Goal: Task Accomplishment & Management: Manage account settings

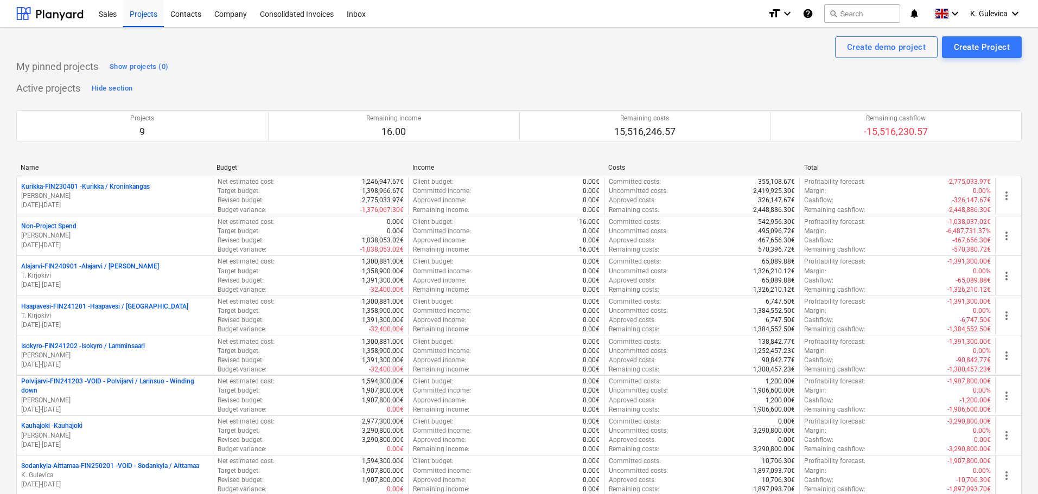
drag, startPoint x: 134, startPoint y: 278, endPoint x: 159, endPoint y: 281, distance: 25.7
click at [134, 278] on p "T. Kirjokivi" at bounding box center [114, 275] width 187 height 9
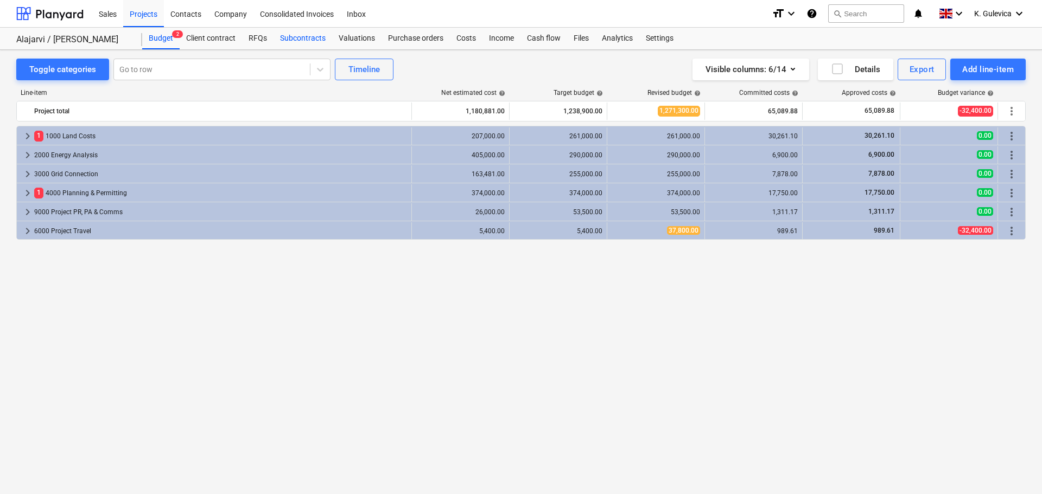
click at [312, 31] on div "Subcontracts" at bounding box center [303, 39] width 59 height 22
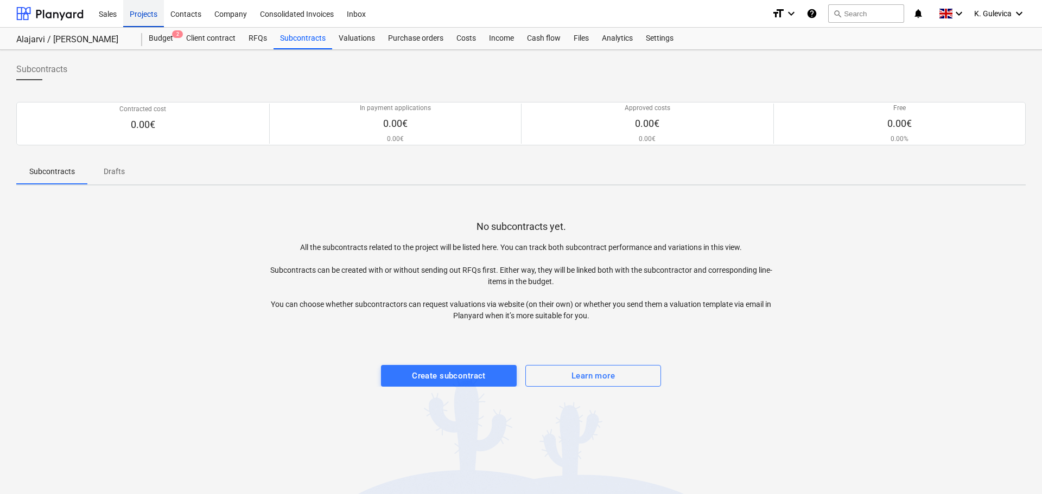
click at [141, 12] on div "Projects" at bounding box center [143, 13] width 41 height 28
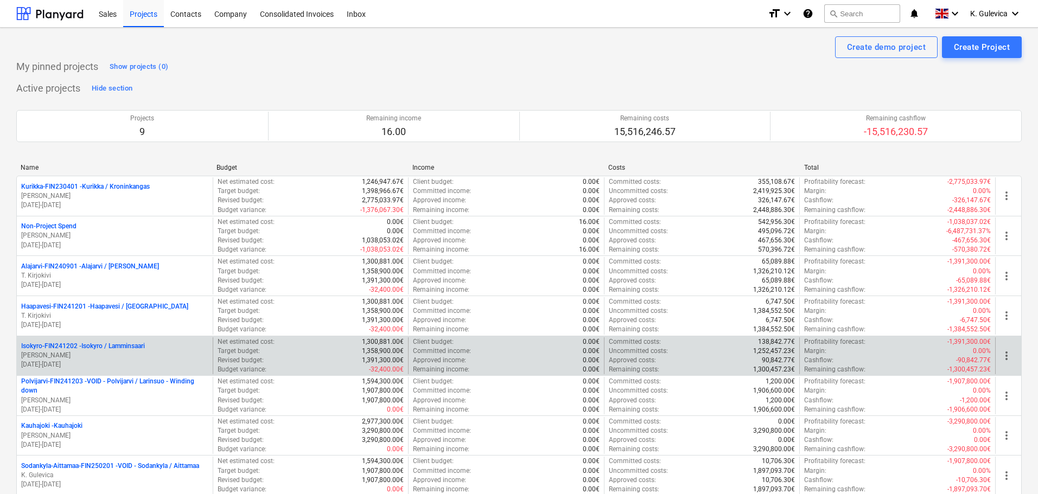
click at [97, 347] on p "Isokyro-FIN241202 - Isokyro / Lamminsaari" at bounding box center [83, 346] width 124 height 9
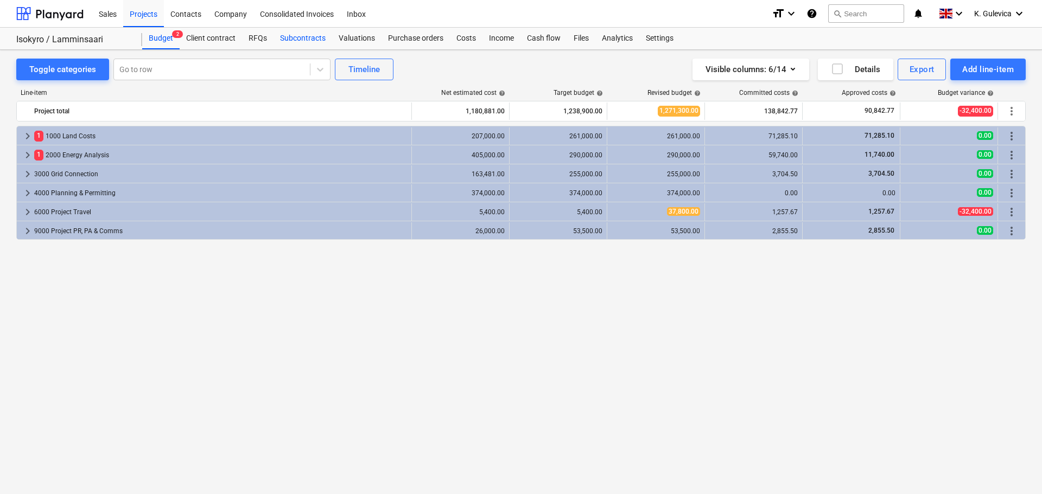
click at [308, 36] on div "Subcontracts" at bounding box center [303, 39] width 59 height 22
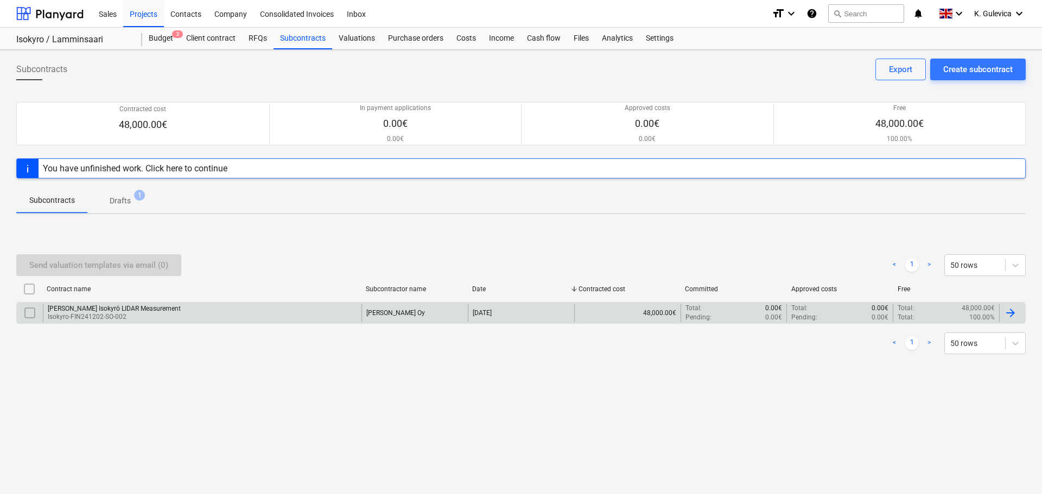
click at [290, 313] on div "[PERSON_NAME] Isokyrö LIDAR Measurement Isokyro-FIN241202-SO-002" at bounding box center [202, 313] width 319 height 18
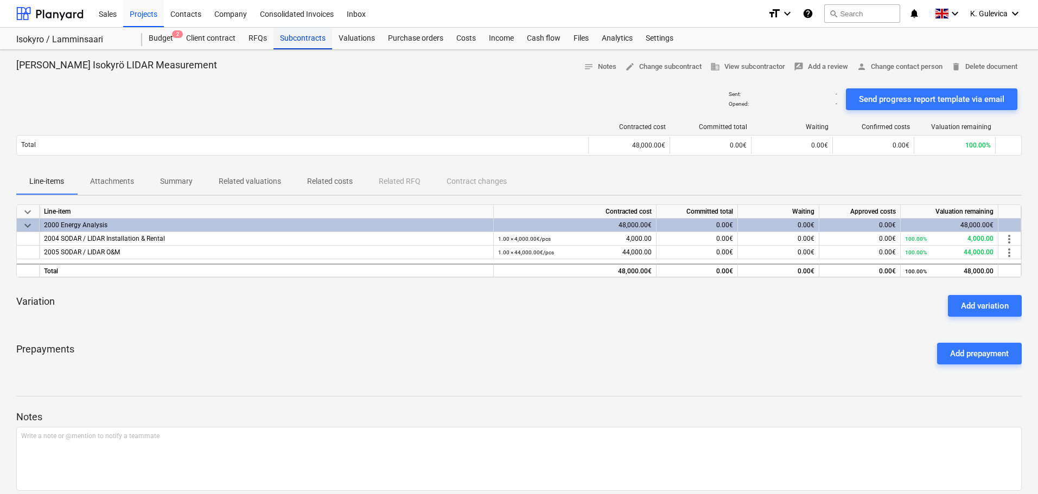
click at [298, 36] on div "Subcontracts" at bounding box center [303, 39] width 59 height 22
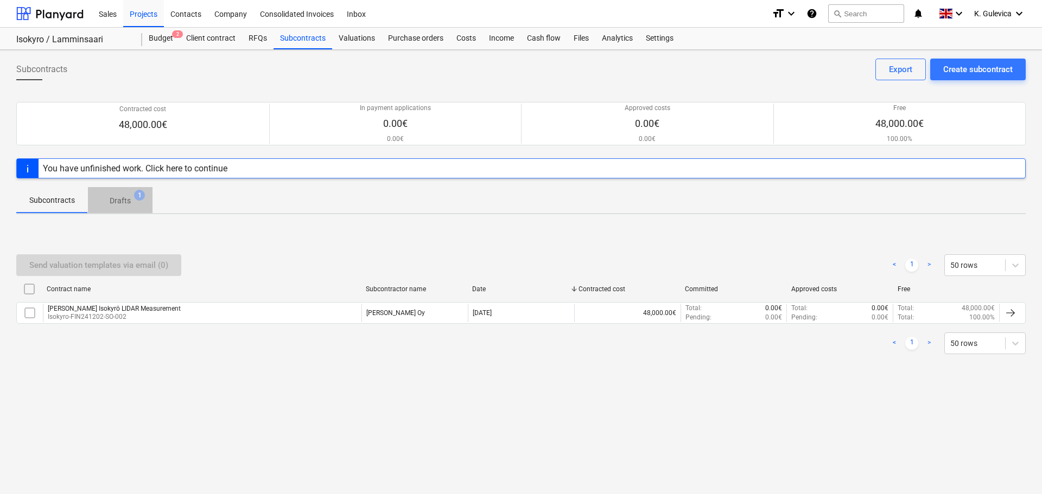
click at [123, 198] on p "Drafts" at bounding box center [120, 200] width 21 height 11
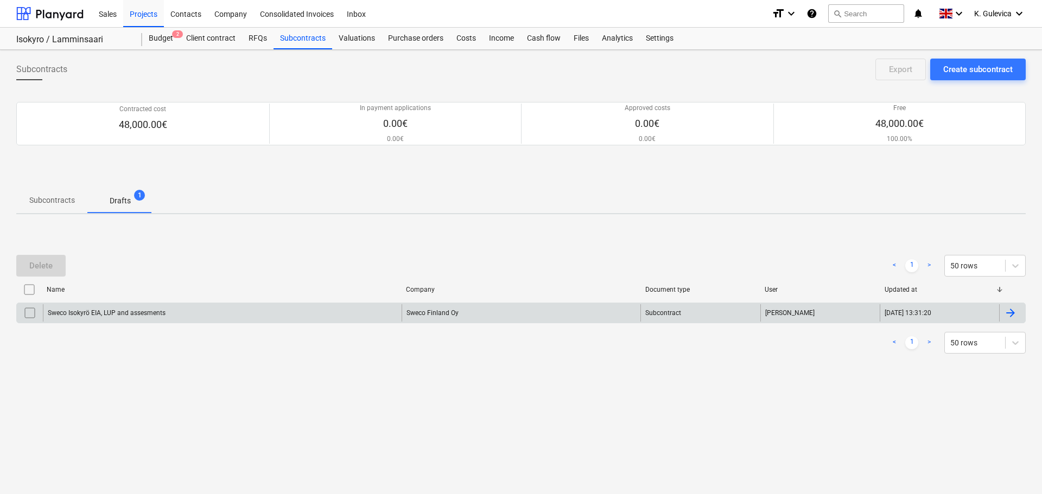
click at [185, 317] on div "Sweco Isokyrö EIA, LUP and assesments" at bounding box center [222, 312] width 359 height 17
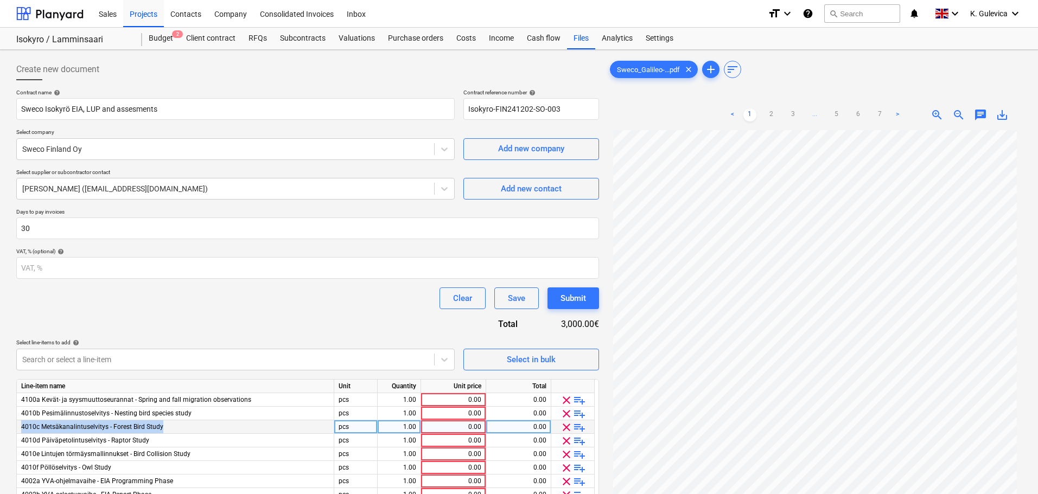
drag, startPoint x: 23, startPoint y: 427, endPoint x: 169, endPoint y: 427, distance: 146.5
click at [169, 427] on div "4010c Metsäkanalintuselvitys - Forest Bird Study" at bounding box center [176, 428] width 318 height 14
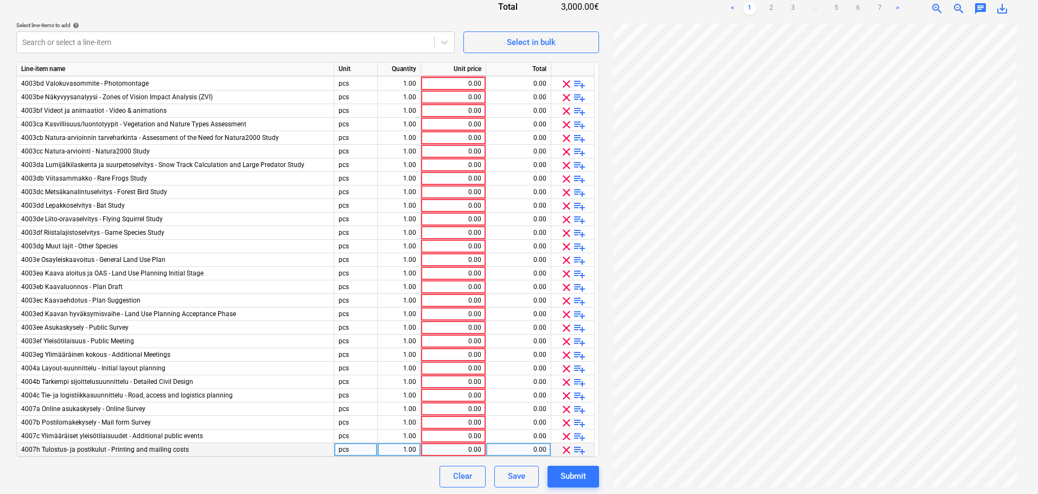
scroll to position [320, 0]
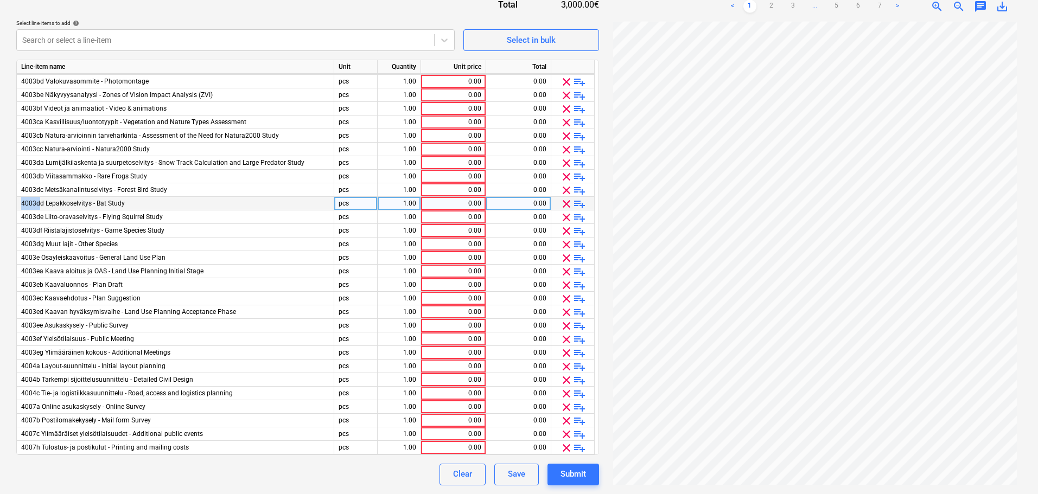
drag, startPoint x: 19, startPoint y: 201, endPoint x: 41, endPoint y: 204, distance: 21.9
click at [41, 204] on div "4003dd Lepakkoselvitys - Bat Study" at bounding box center [176, 204] width 318 height 14
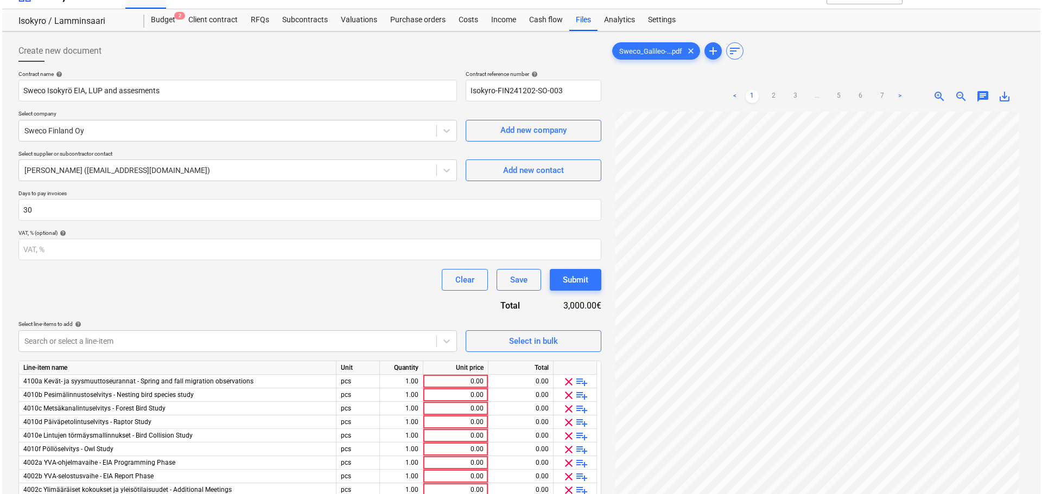
scroll to position [0, 0]
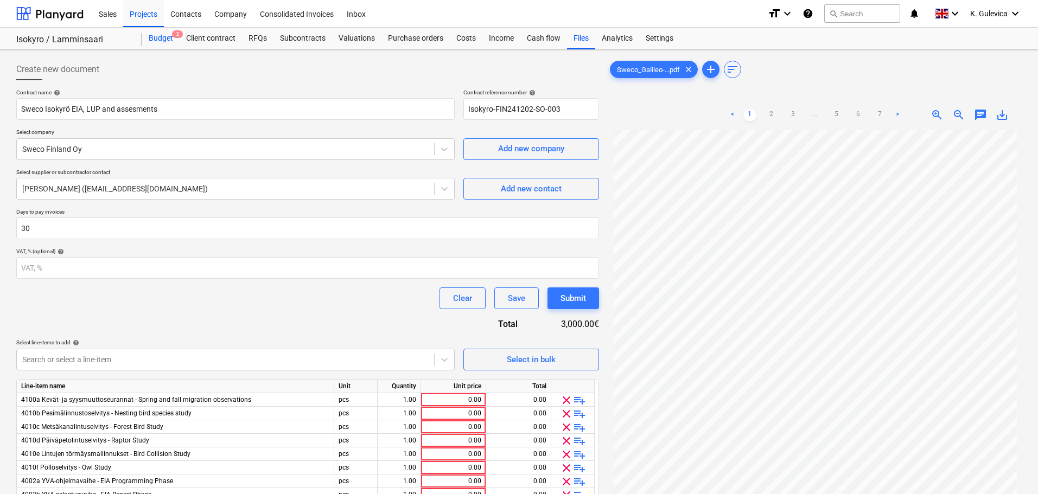
click at [157, 36] on div "Budget 2" at bounding box center [160, 39] width 37 height 22
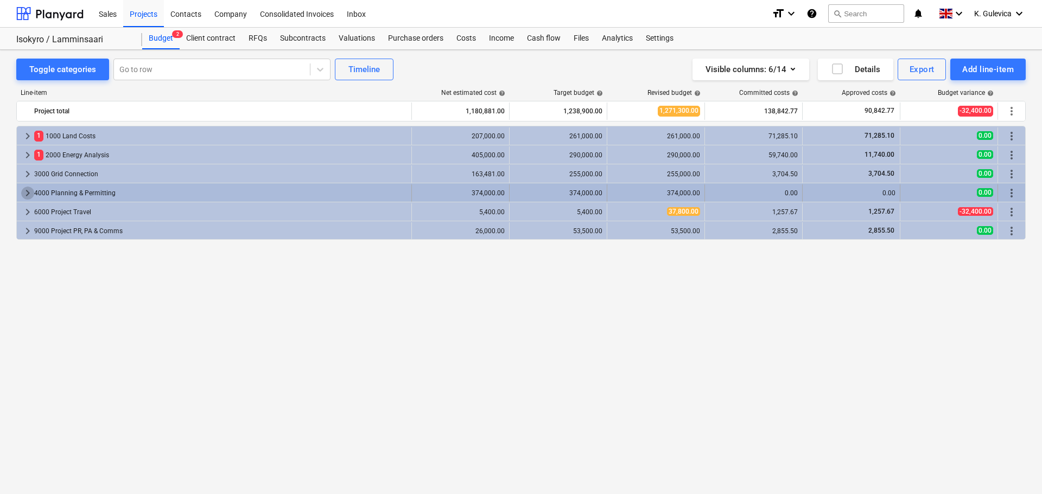
click at [25, 191] on span "keyboard_arrow_right" at bounding box center [27, 193] width 13 height 13
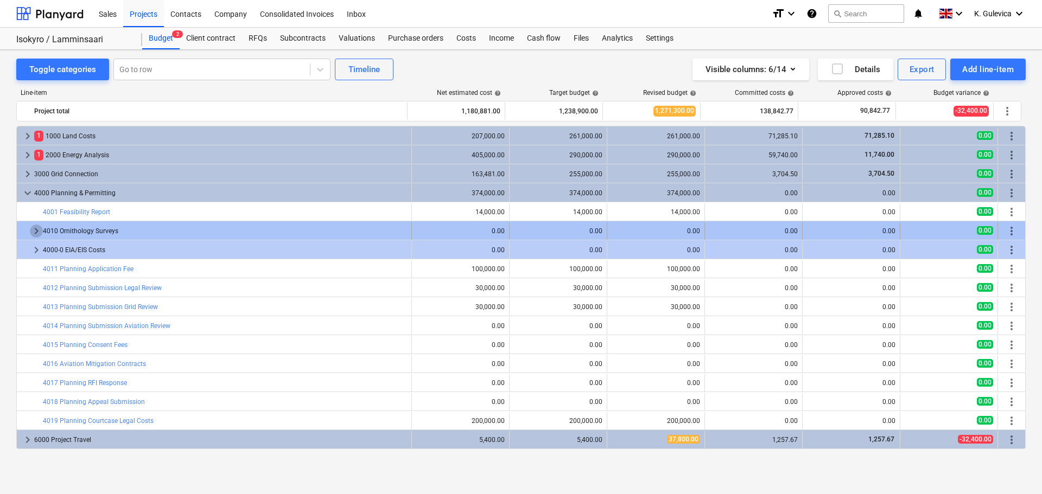
click at [35, 233] on span "keyboard_arrow_right" at bounding box center [36, 231] width 13 height 13
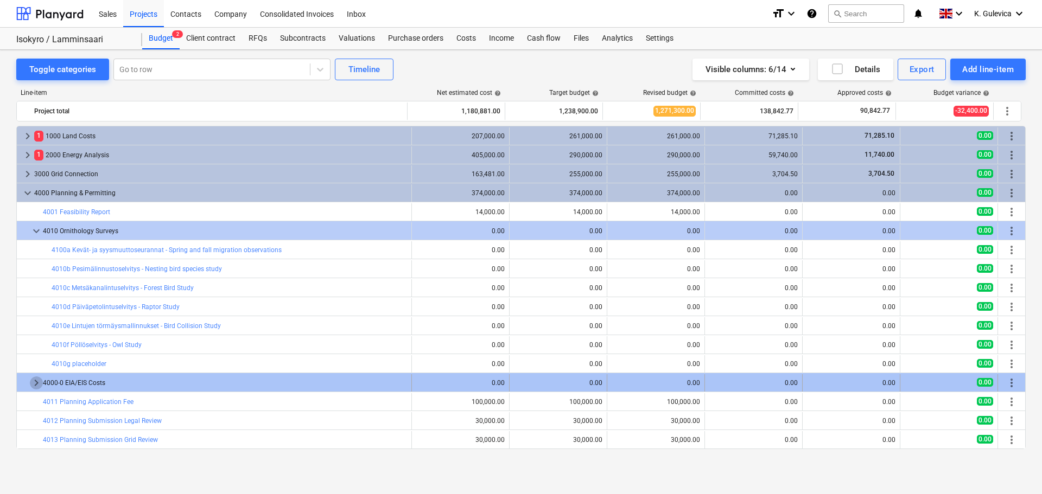
click at [40, 381] on span "keyboard_arrow_right" at bounding box center [36, 383] width 13 height 13
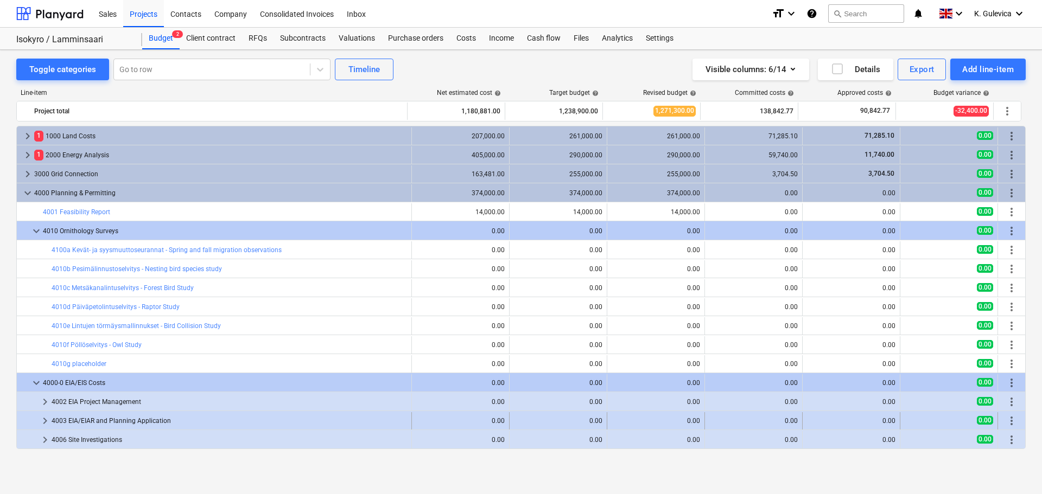
click at [45, 418] on span "keyboard_arrow_right" at bounding box center [45, 421] width 13 height 13
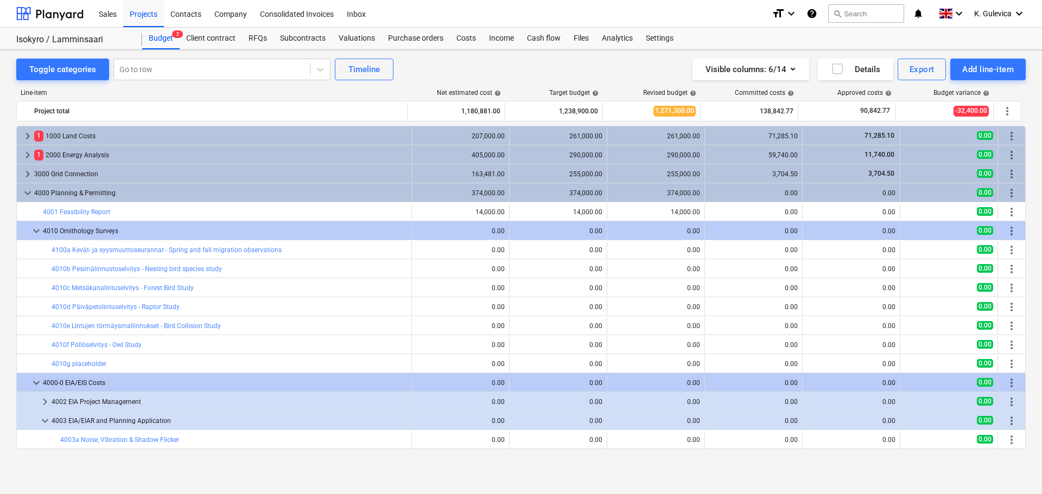
scroll to position [217, 0]
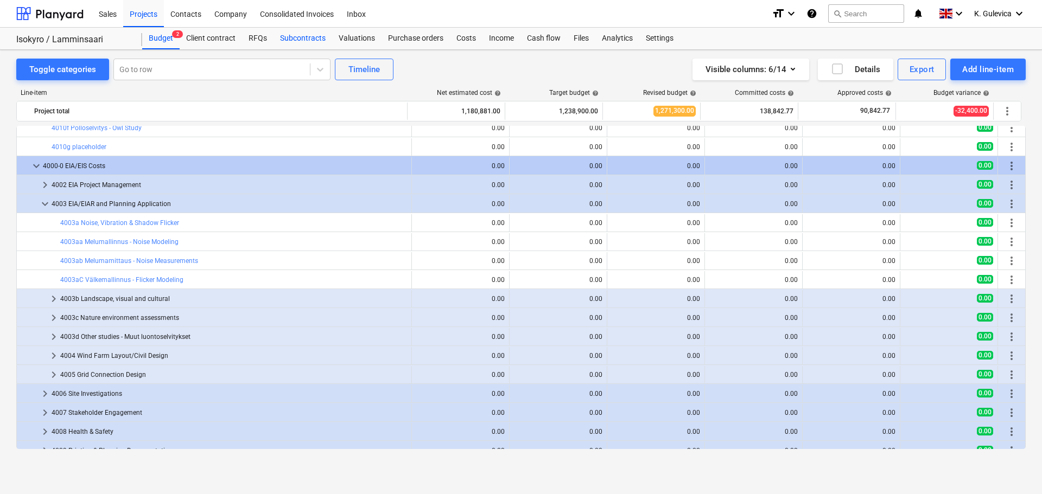
click at [314, 40] on div "Subcontracts" at bounding box center [303, 39] width 59 height 22
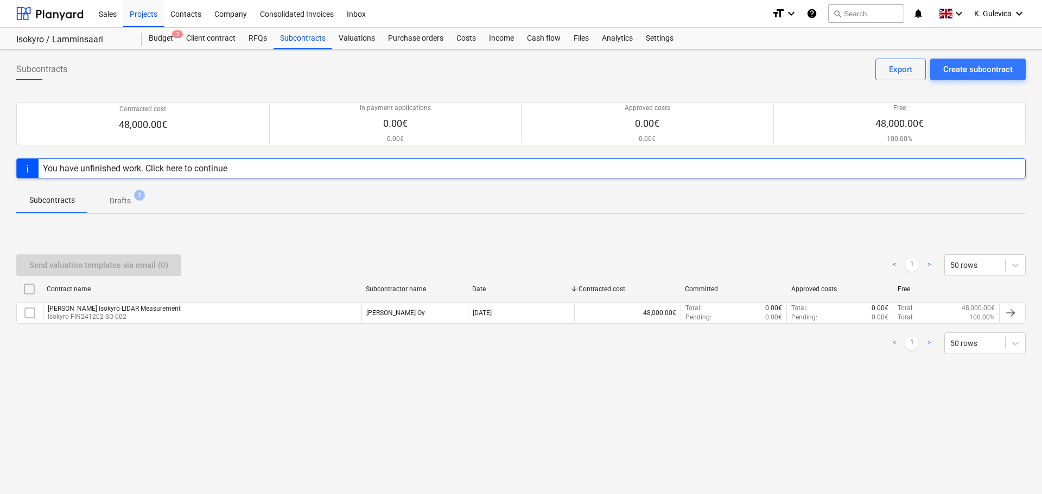
click at [115, 197] on p "Drafts" at bounding box center [120, 200] width 21 height 11
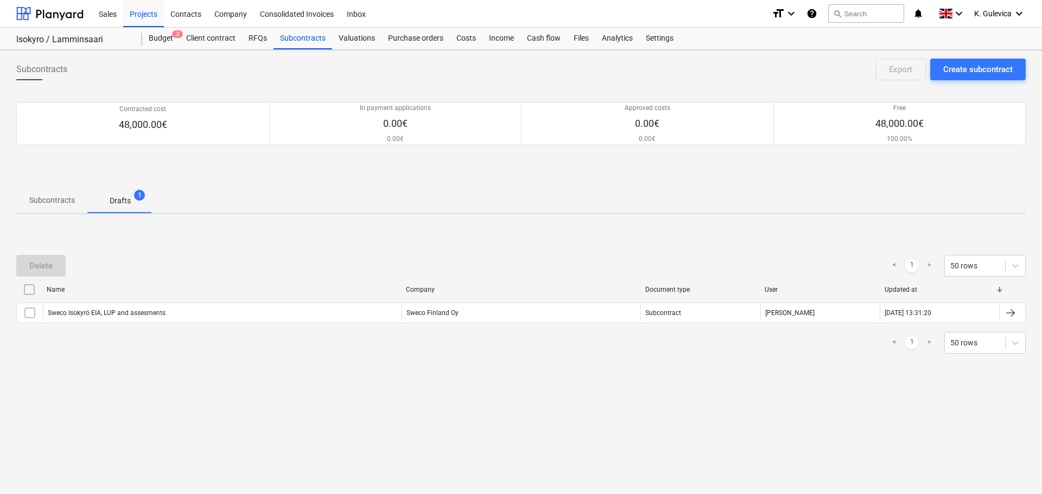
click at [283, 324] on div "Name Company Document type User Updated at Sweco Isokyrö EIA, LUP and assesment…" at bounding box center [521, 304] width 1010 height 47
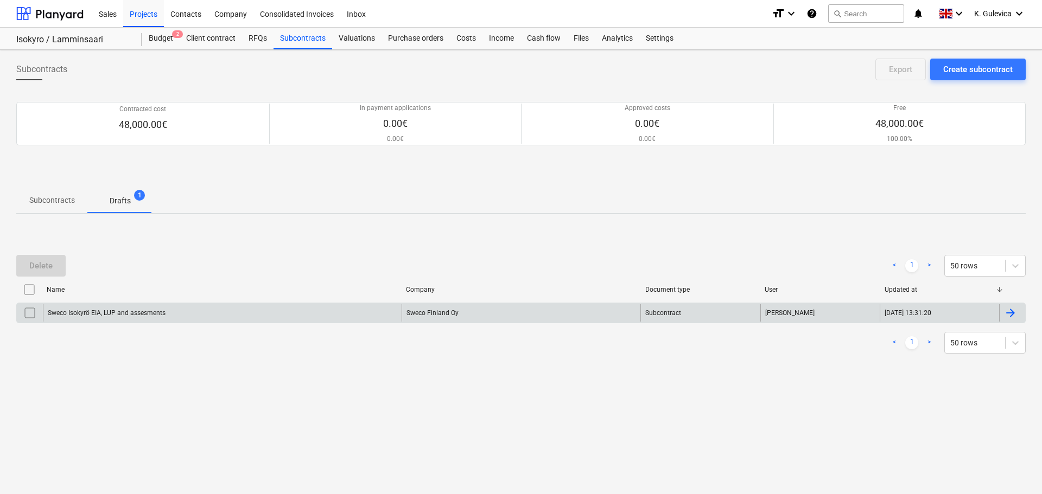
click at [286, 315] on div "Sweco Isokyrö EIA, LUP and assesments" at bounding box center [222, 312] width 359 height 17
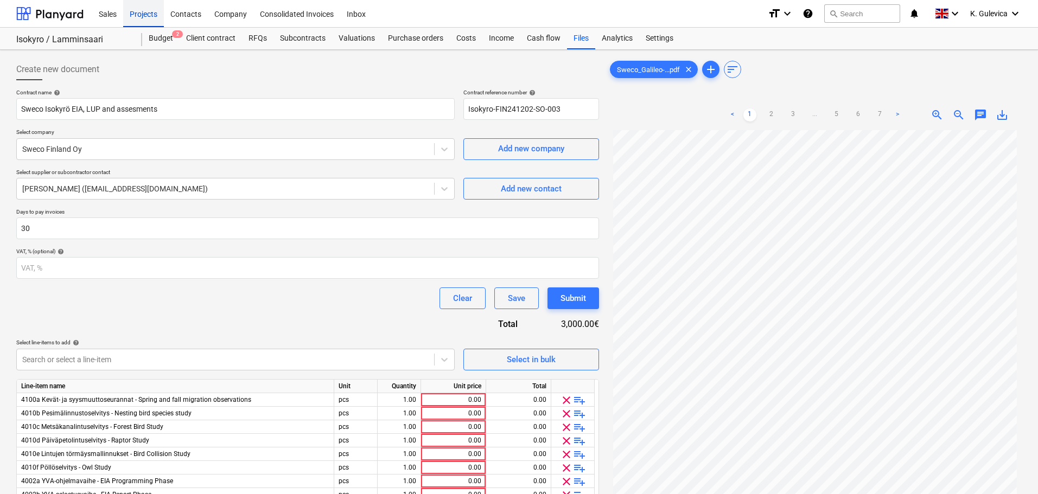
click at [143, 7] on div "Projects" at bounding box center [143, 13] width 41 height 28
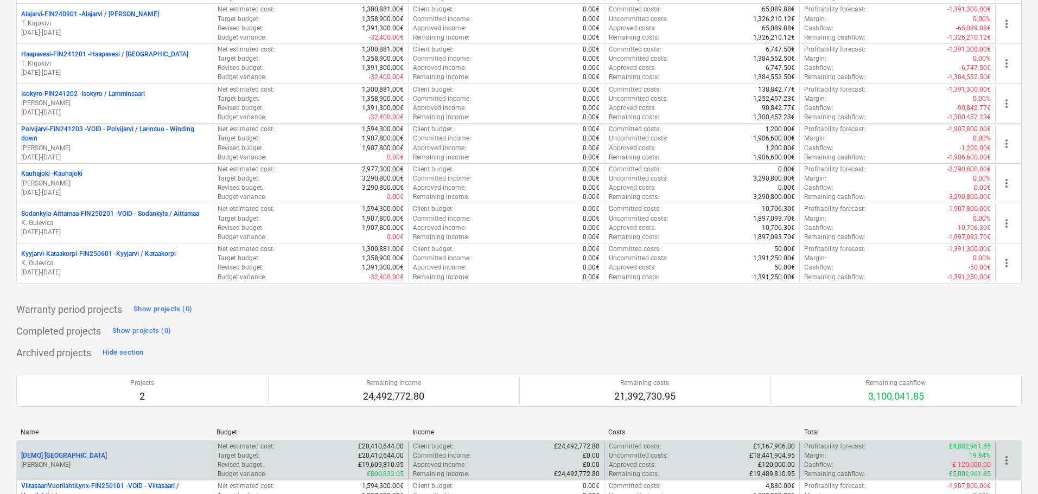
scroll to position [301, 0]
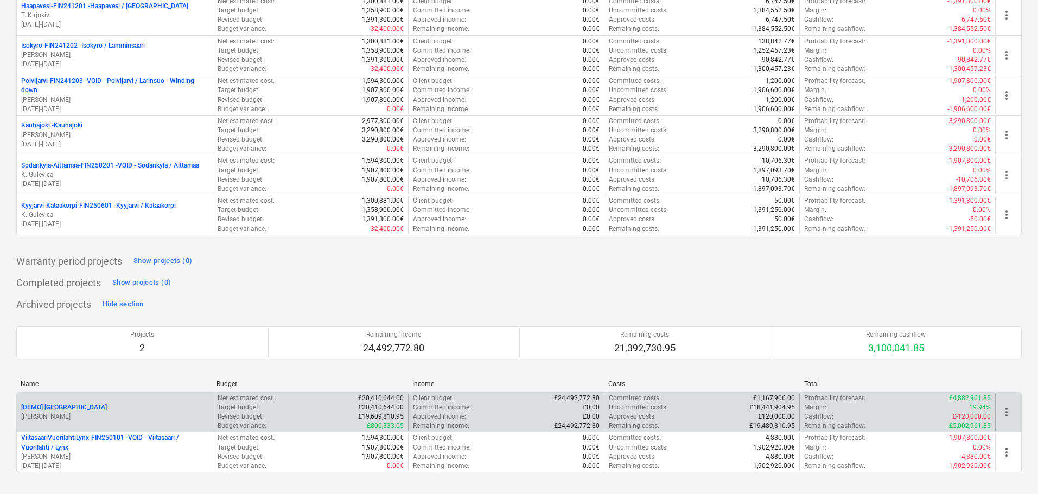
click at [110, 416] on p "[PERSON_NAME]" at bounding box center [114, 417] width 187 height 9
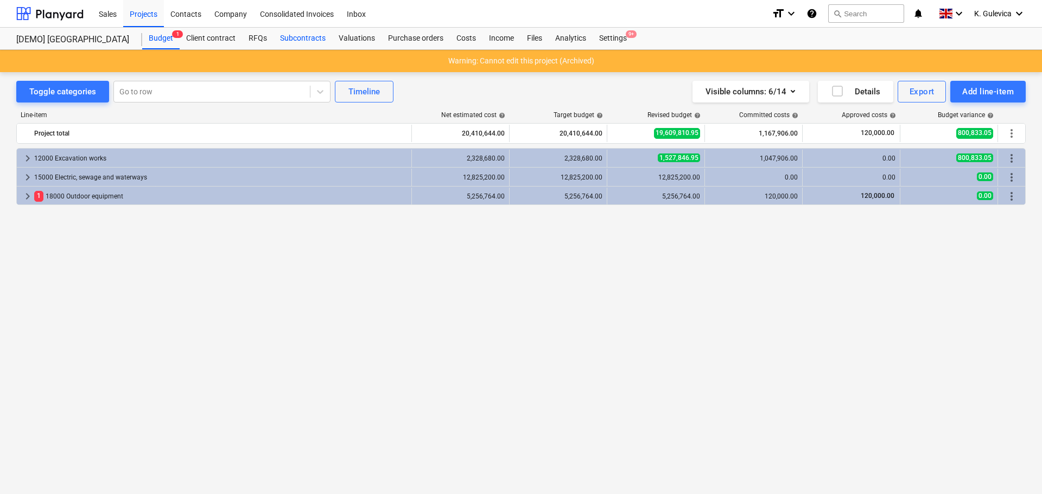
click at [302, 40] on div "Subcontracts" at bounding box center [303, 39] width 59 height 22
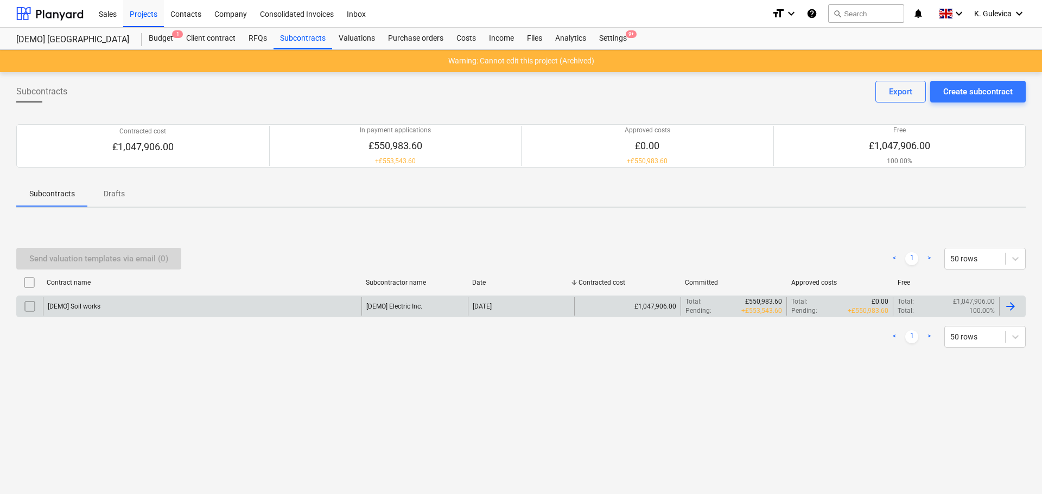
click at [127, 311] on div "[DEMO] Soil works" at bounding box center [202, 306] width 319 height 18
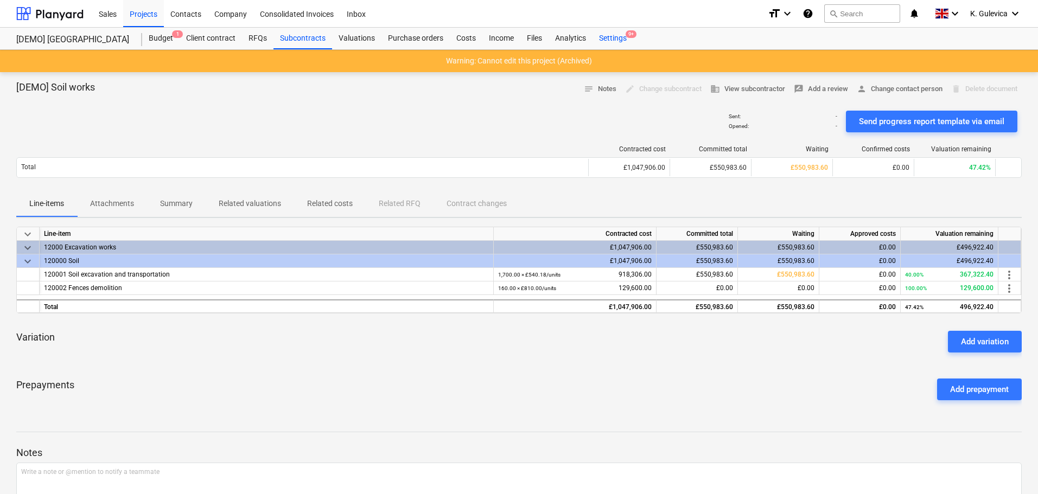
click at [617, 43] on div "Settings 9+" at bounding box center [613, 39] width 41 height 22
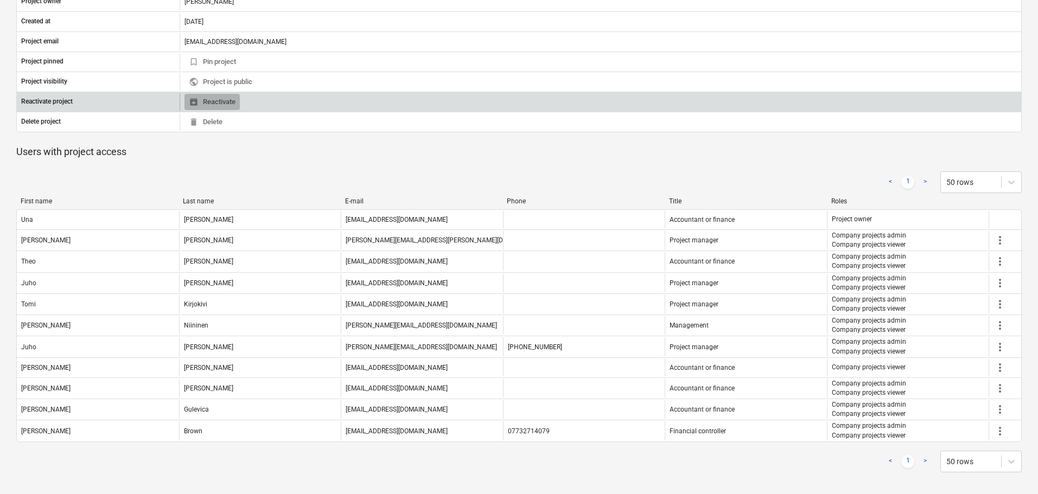
click at [225, 103] on span "unarchive Reactivate" at bounding box center [212, 102] width 47 height 12
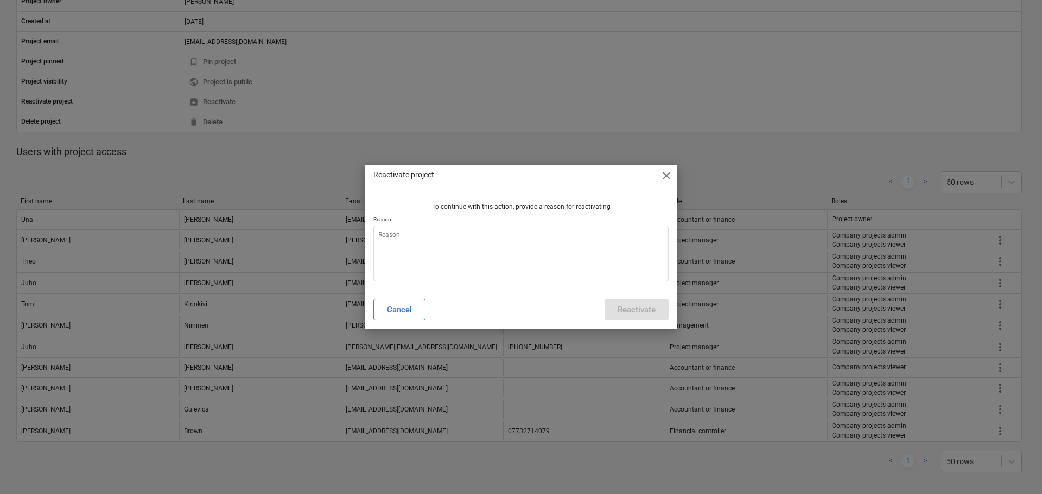
type textarea "x"
click at [477, 240] on textarea at bounding box center [520, 254] width 295 height 56
type textarea "t"
type textarea "x"
type textarea "ta"
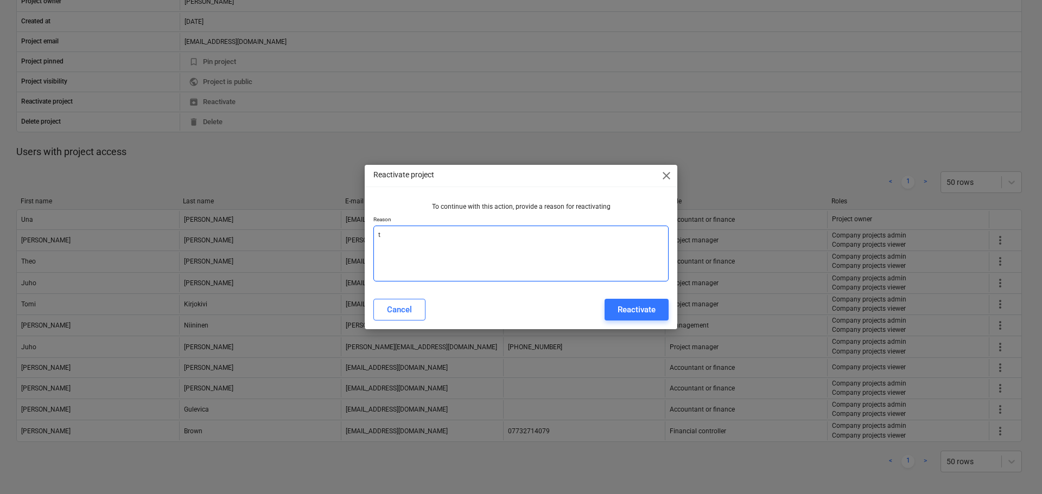
type textarea "x"
type textarea "t"
type textarea "x"
type textarea "te"
type textarea "x"
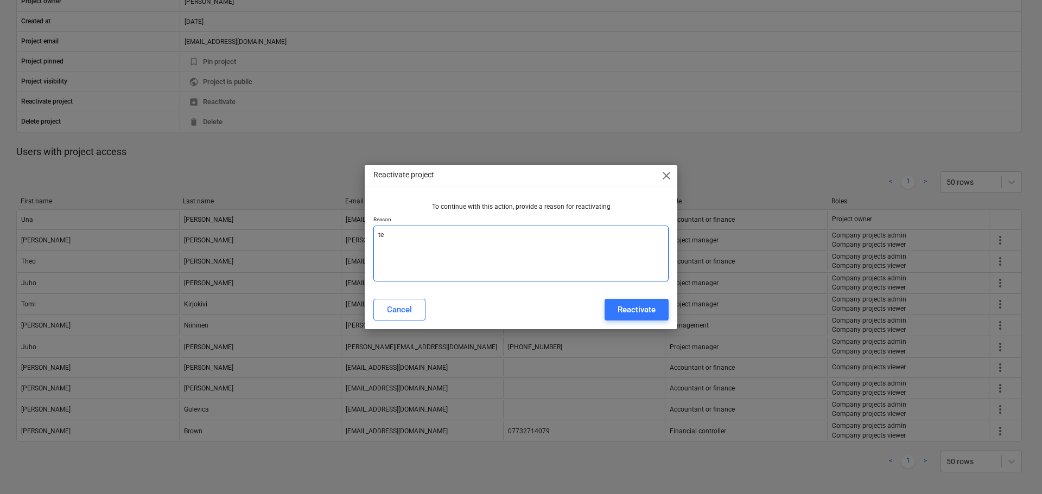
type textarea "tes"
type textarea "x"
type textarea "test"
type textarea "x"
type textarea "test"
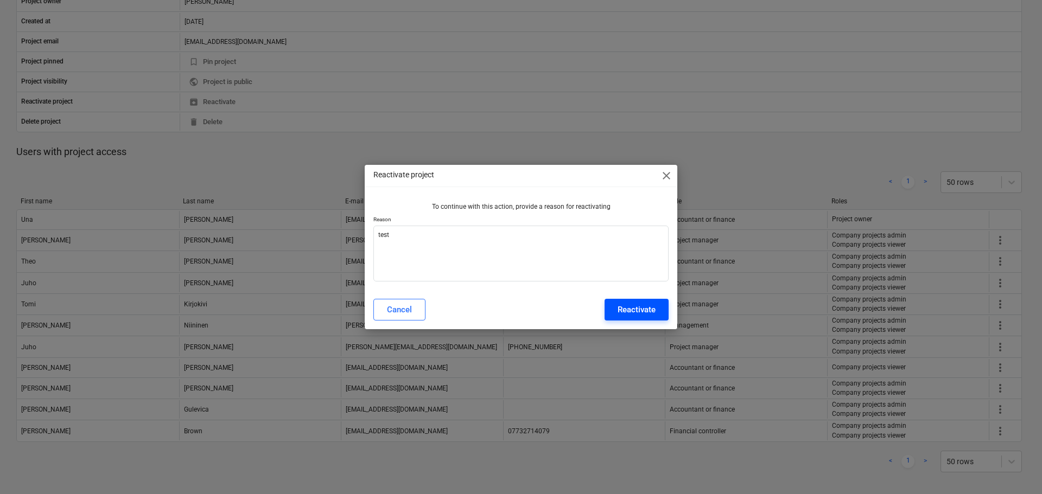
click at [639, 309] on div "Reactivate" at bounding box center [637, 310] width 38 height 14
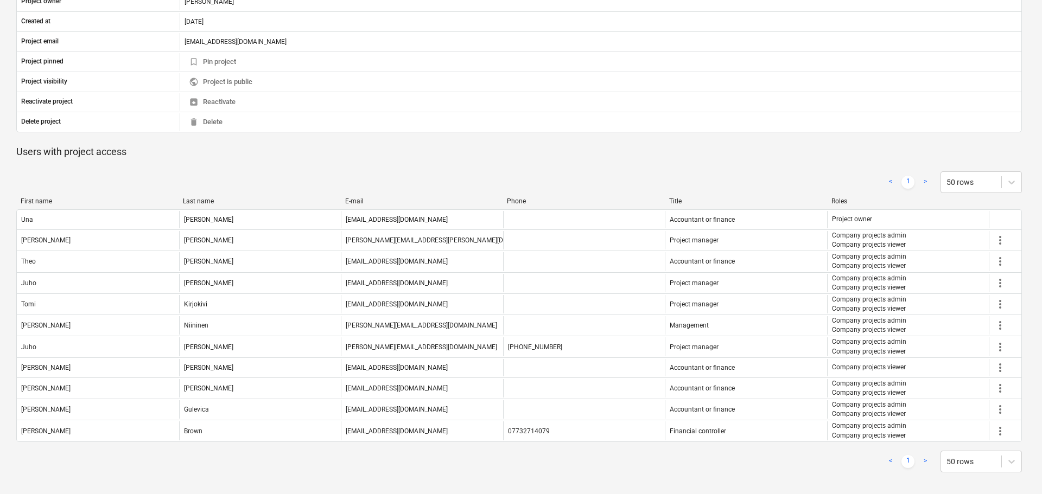
type textarea "x"
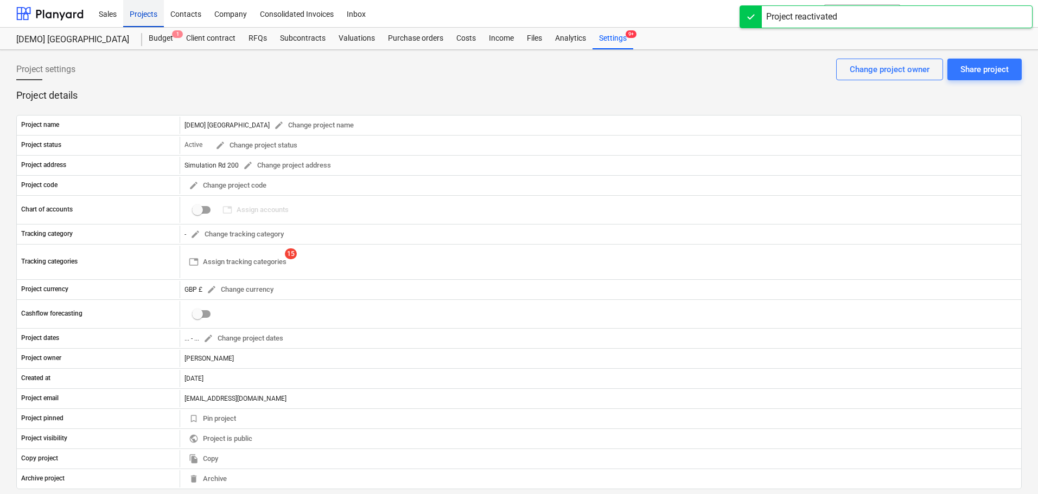
click at [148, 12] on div "Projects" at bounding box center [143, 13] width 41 height 28
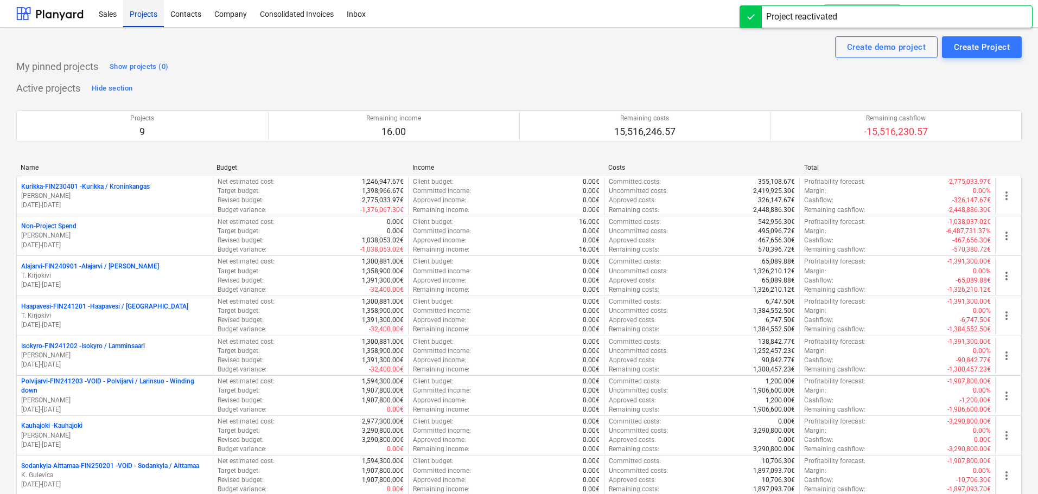
click at [142, 15] on div "Projects" at bounding box center [143, 13] width 41 height 28
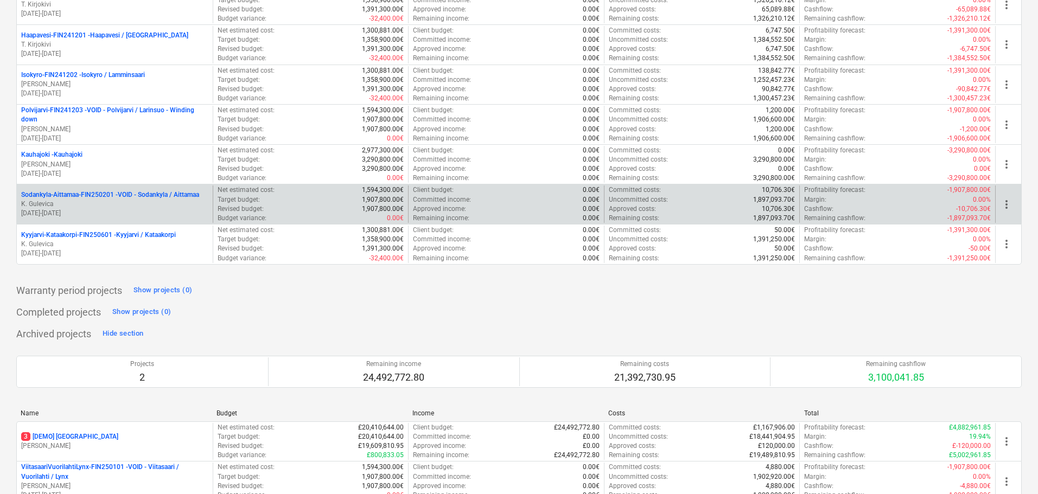
scroll to position [109, 0]
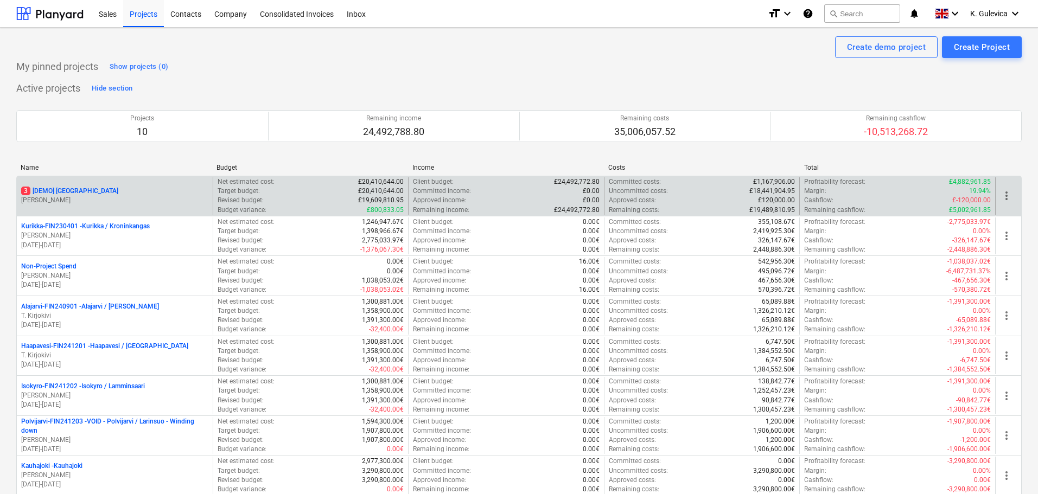
click at [121, 180] on div "3 [DEMO] Stone Road House U. Hannigan" at bounding box center [115, 195] width 196 height 37
click at [151, 201] on p "[PERSON_NAME]" at bounding box center [114, 200] width 187 height 9
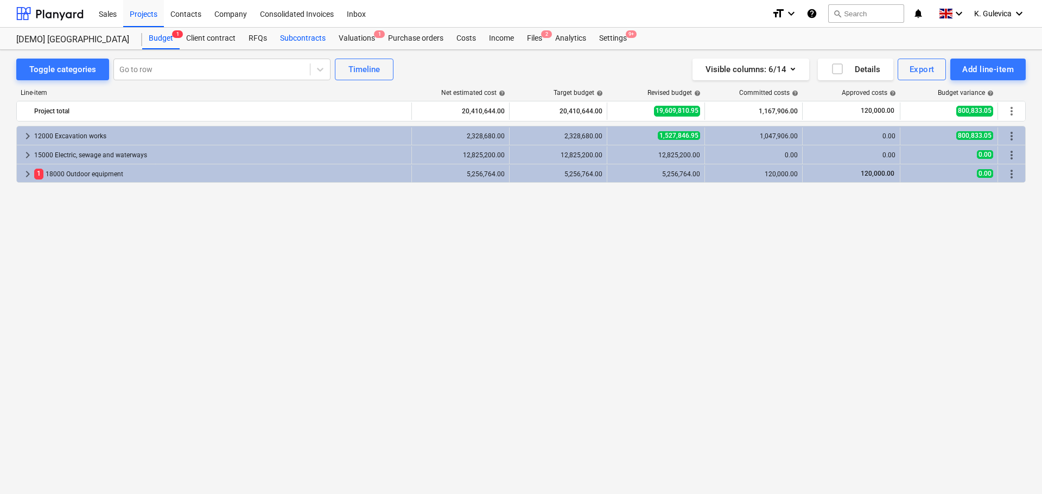
click at [303, 33] on div "Subcontracts" at bounding box center [303, 39] width 59 height 22
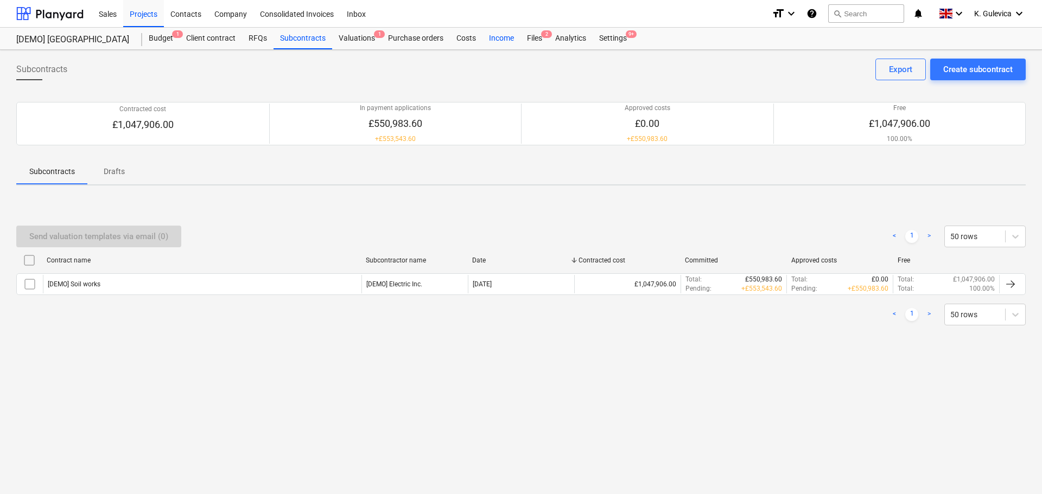
drag, startPoint x: 463, startPoint y: 35, endPoint x: 483, endPoint y: 49, distance: 24.1
click at [463, 34] on div "Costs" at bounding box center [466, 39] width 33 height 22
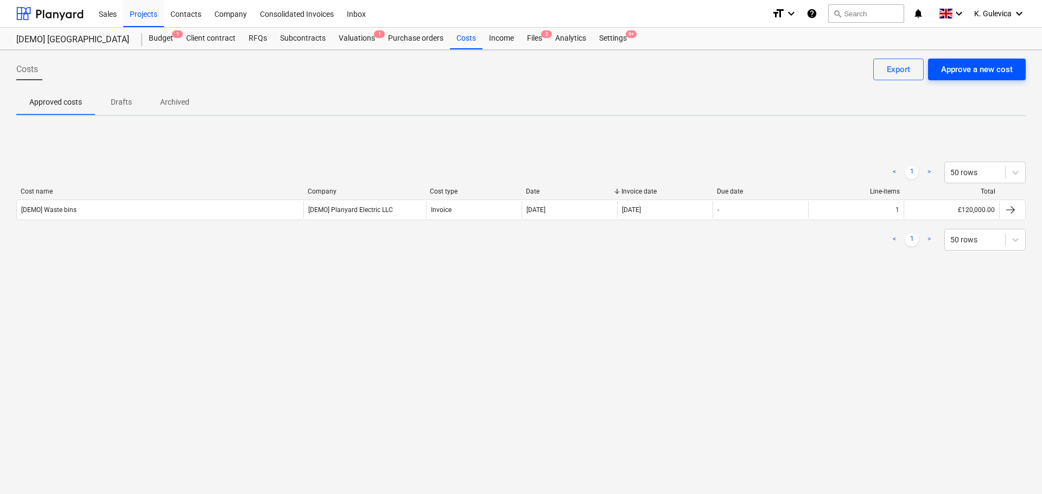
click at [980, 69] on div "Approve a new cost" at bounding box center [977, 69] width 72 height 14
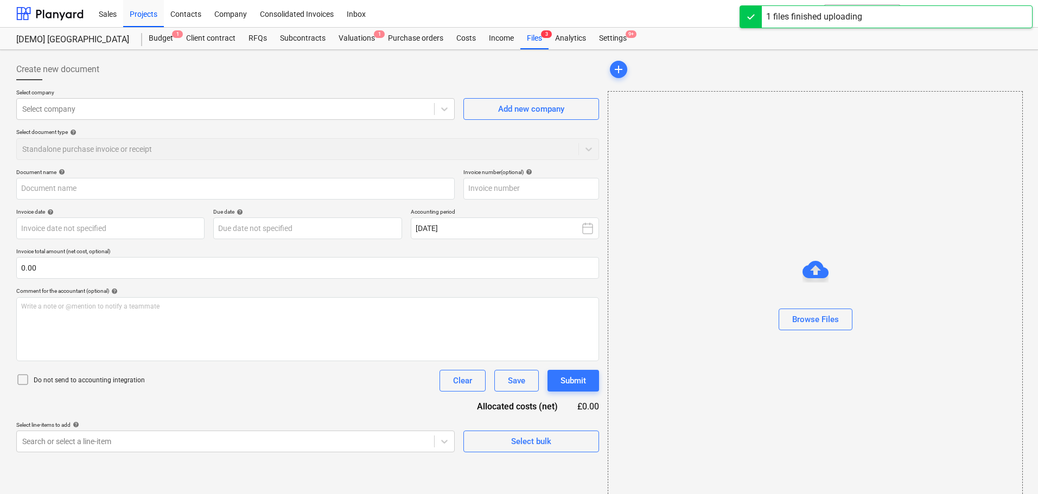
type input "Kaution_2024-04-19491240613-D-1.pdf"
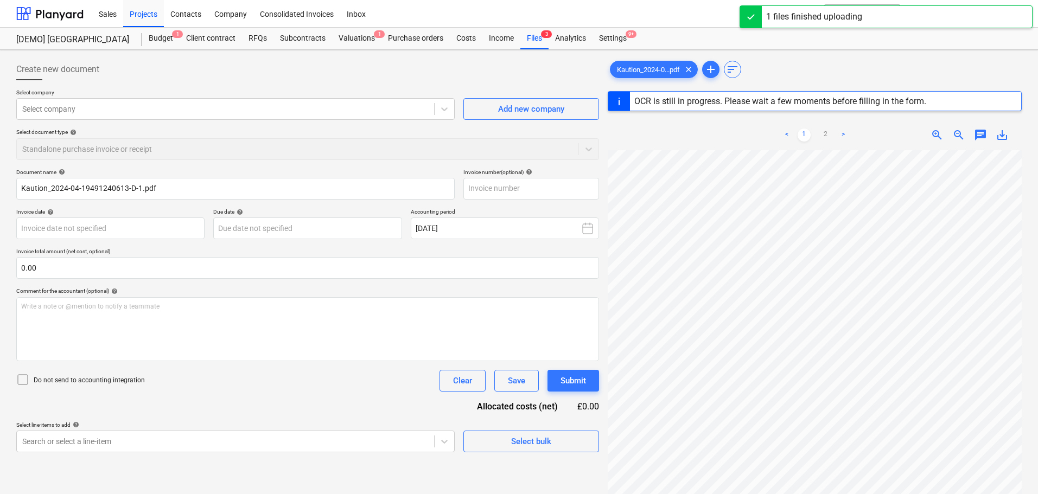
click at [159, 121] on div "Select company Select company Add new company Select document type help Standal…" at bounding box center [307, 129] width 583 height 80
click at [158, 105] on div at bounding box center [225, 109] width 407 height 11
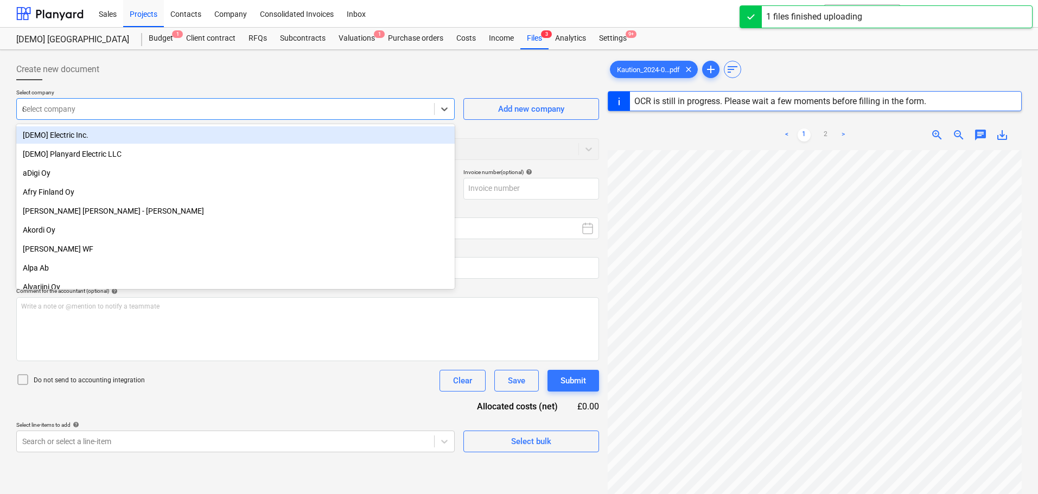
type input "de"
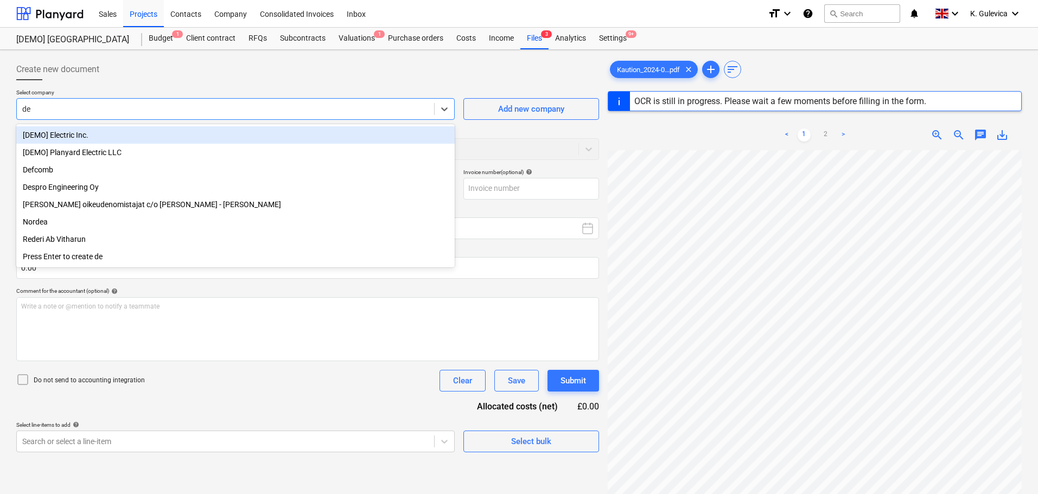
click at [141, 137] on div "[DEMO] Electric Inc." at bounding box center [235, 134] width 439 height 17
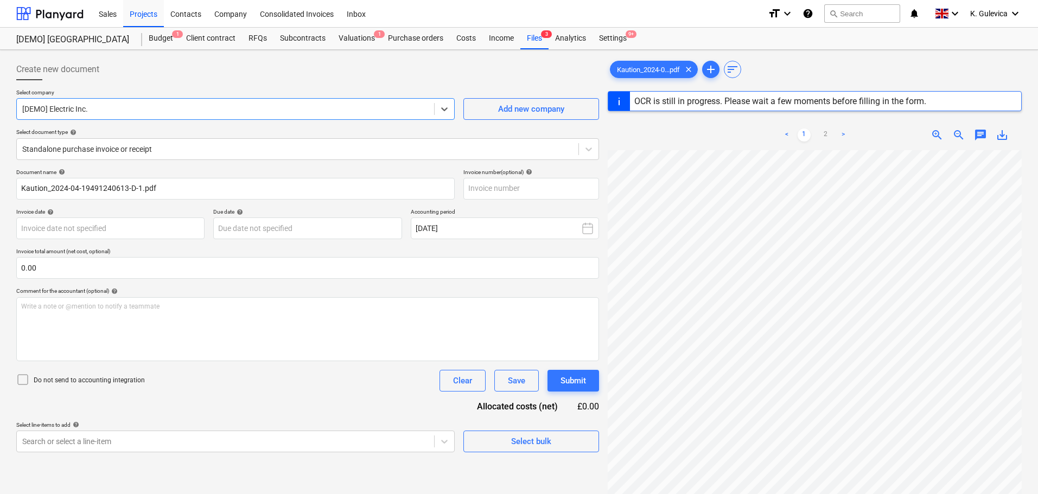
type input "2024-04-19491240613-D-1"
type input "28 Apr 2024"
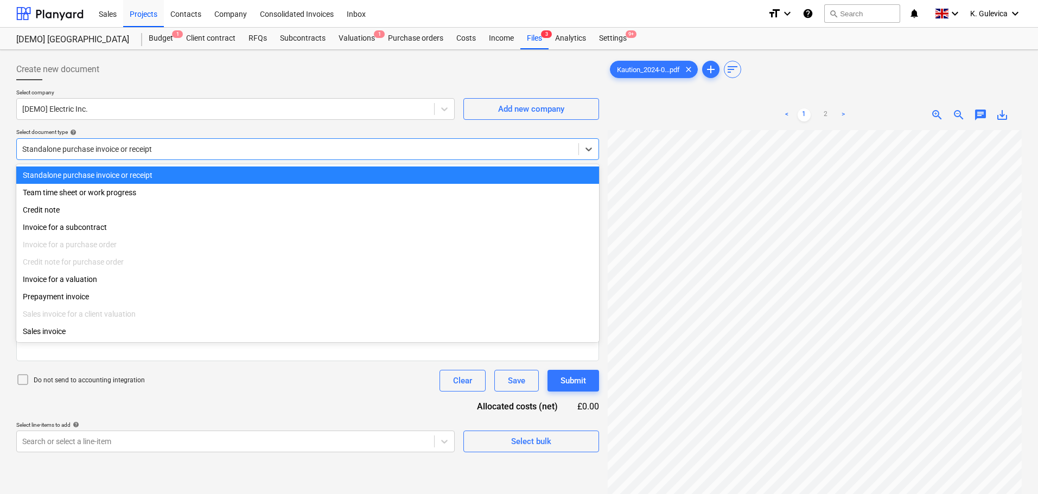
click at [167, 151] on div at bounding box center [297, 149] width 551 height 11
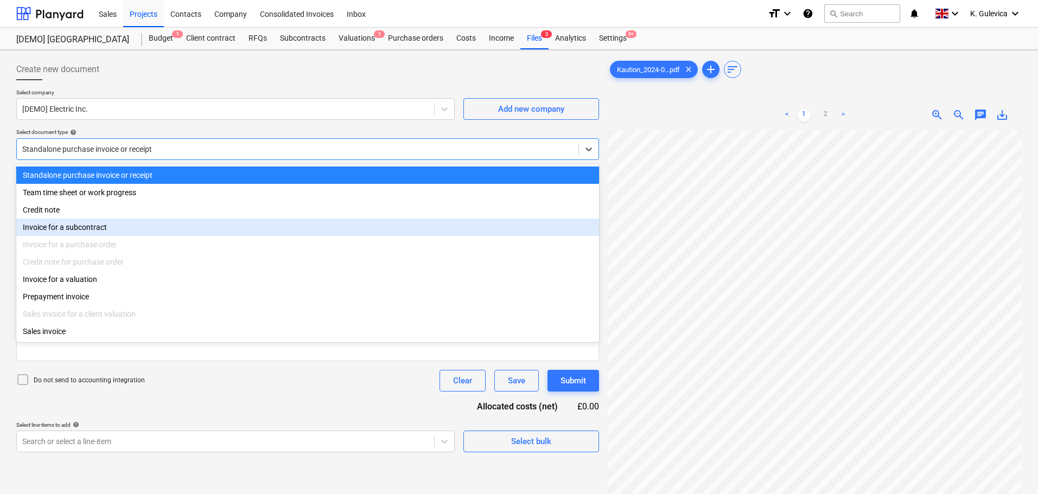
click at [54, 229] on div "Invoice for a subcontract" at bounding box center [307, 227] width 583 height 17
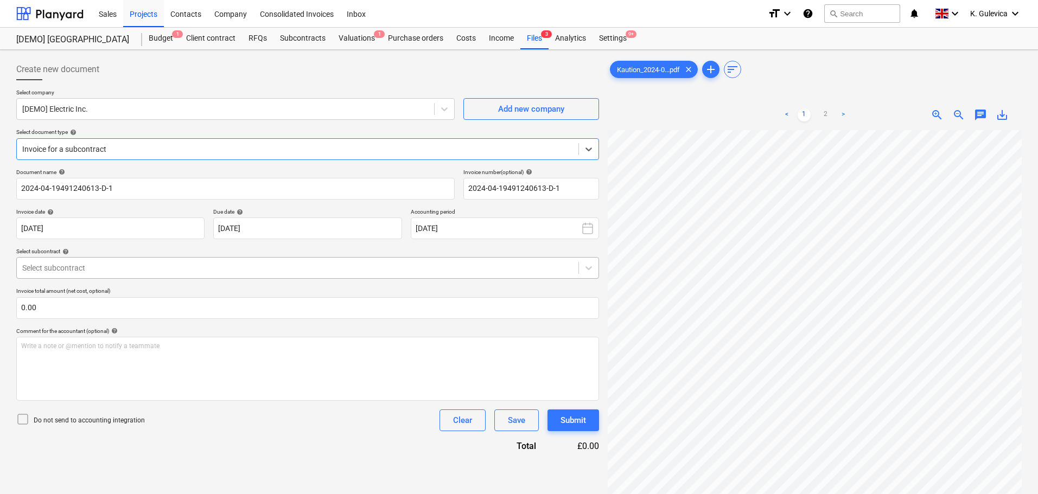
click at [59, 266] on div at bounding box center [297, 268] width 551 height 11
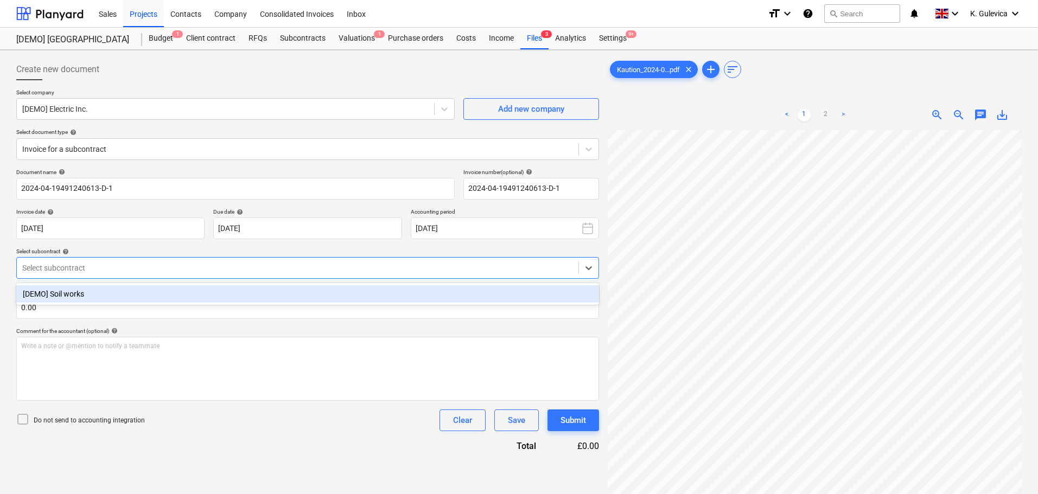
click at [85, 292] on div "[DEMO] Soil works" at bounding box center [307, 293] width 583 height 17
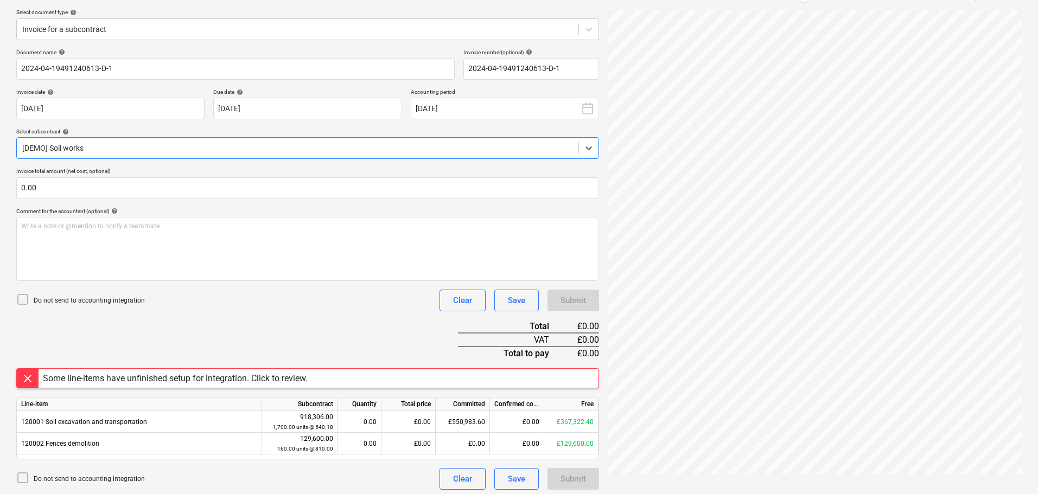
scroll to position [124, 0]
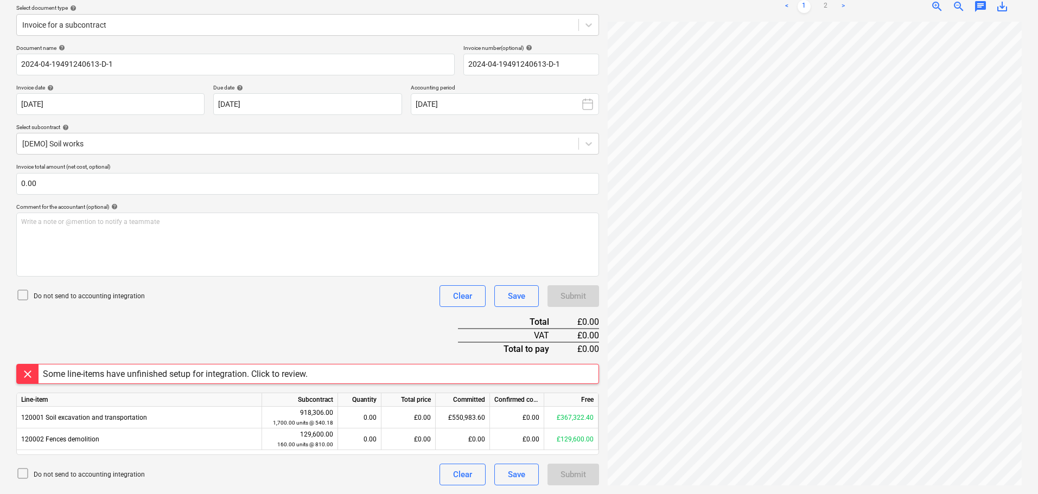
click at [29, 375] on div at bounding box center [28, 374] width 22 height 19
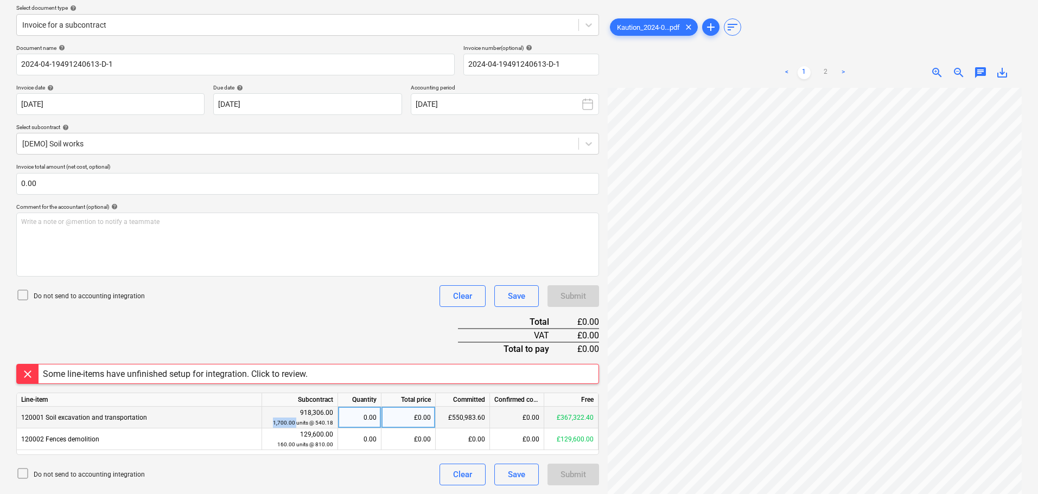
drag, startPoint x: 297, startPoint y: 423, endPoint x: 272, endPoint y: 423, distance: 25.0
click at [272, 423] on div "1,700.00 units @ 540.18" at bounding box center [299, 423] width 67 height 10
click at [361, 415] on div "0.00" at bounding box center [359, 418] width 34 height 22
type input "1"
type input "0.3"
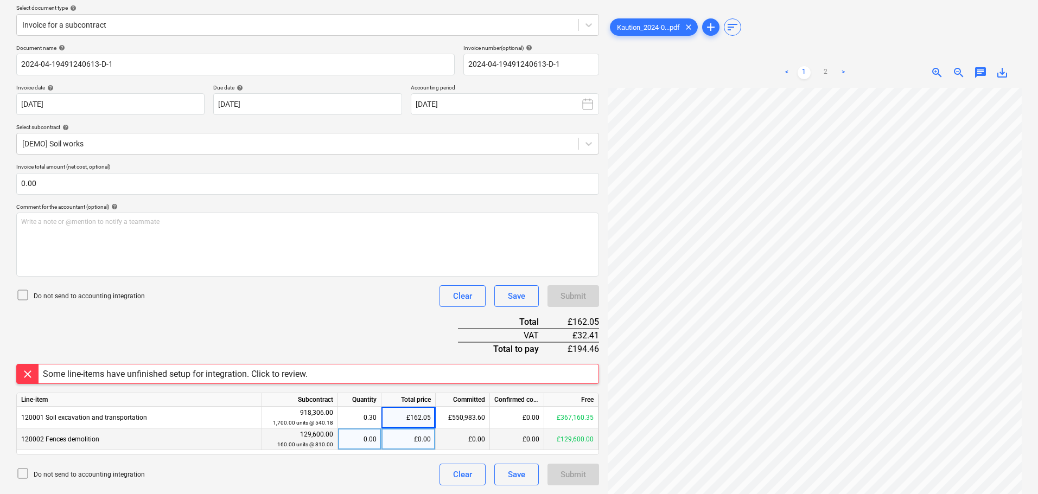
click at [366, 443] on div "0.00" at bounding box center [359, 440] width 34 height 22
type input "0.3"
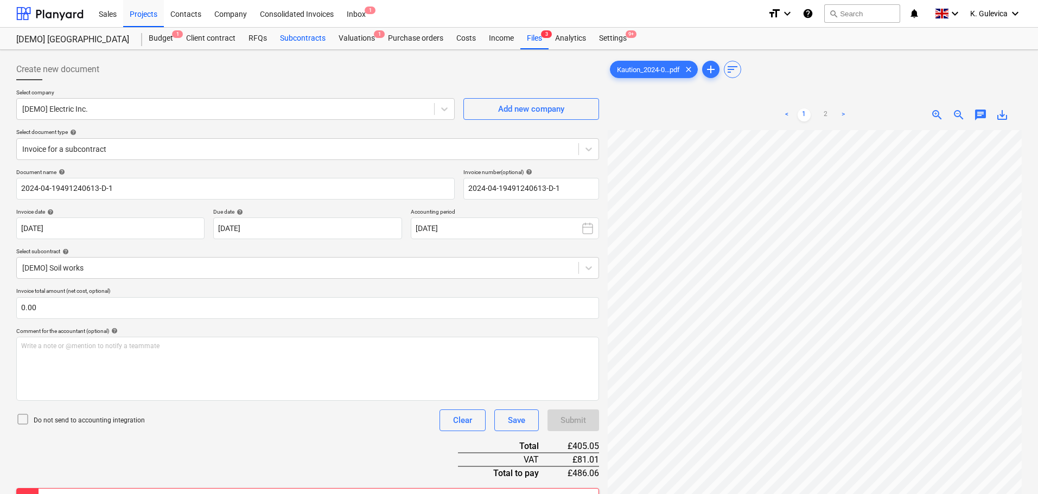
click at [297, 37] on div "Subcontracts" at bounding box center [303, 39] width 59 height 22
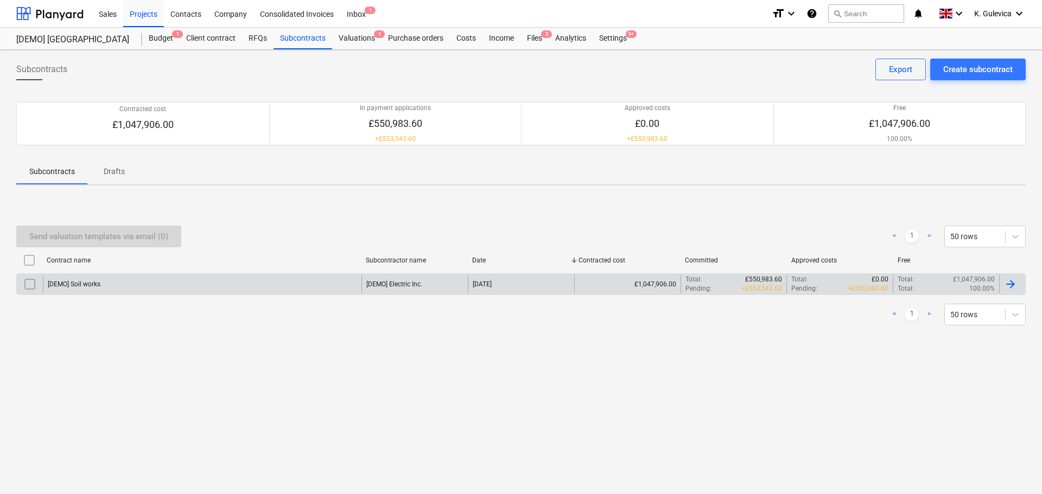
click at [174, 283] on div "[DEMO] Soil works" at bounding box center [202, 284] width 319 height 18
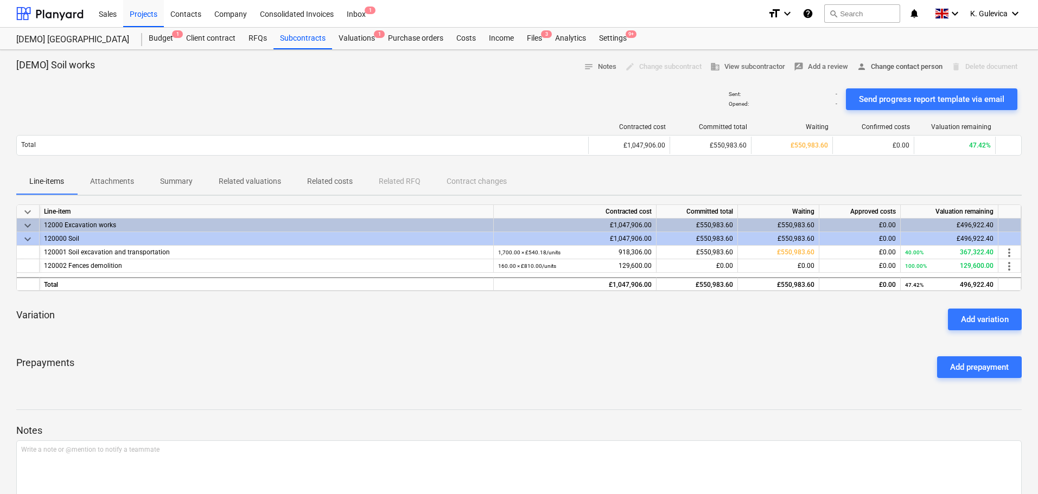
drag, startPoint x: 875, startPoint y: 58, endPoint x: 877, endPoint y: 66, distance: 8.8
click at [876, 58] on div "[DEMO] Soil works notes Notes edit Change subcontract business View subcontract…" at bounding box center [519, 299] width 1038 height 498
click at [880, 67] on span "person Change contact person" at bounding box center [900, 67] width 86 height 12
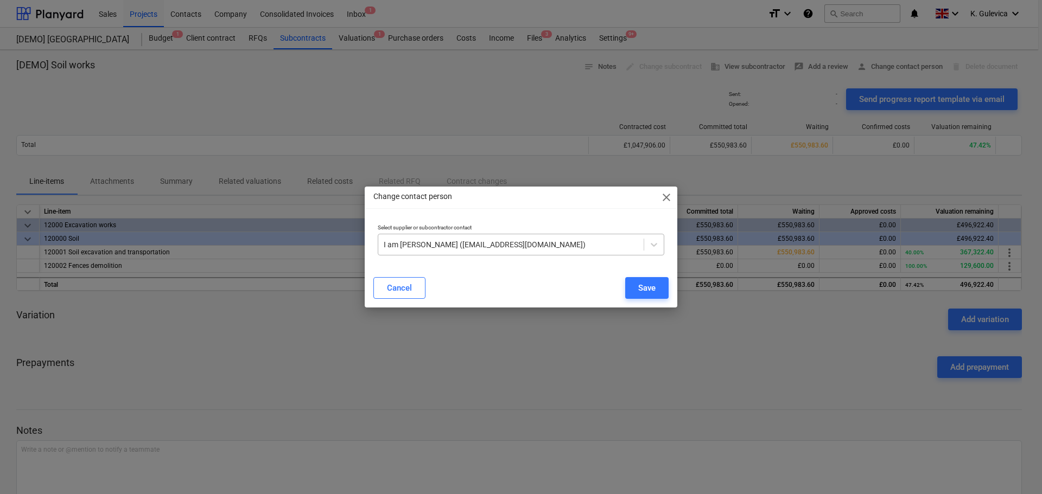
click at [550, 246] on div at bounding box center [511, 244] width 255 height 11
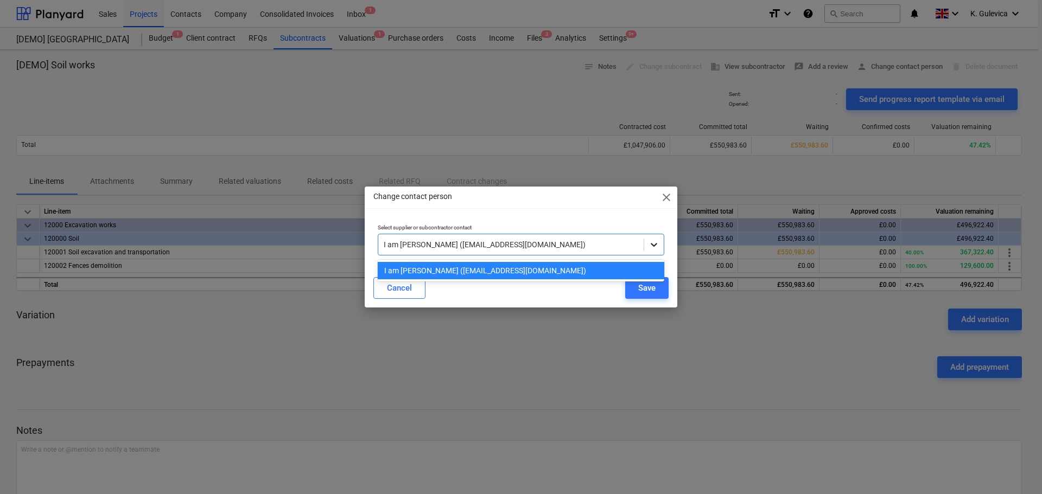
click at [656, 245] on icon at bounding box center [654, 245] width 7 height 4
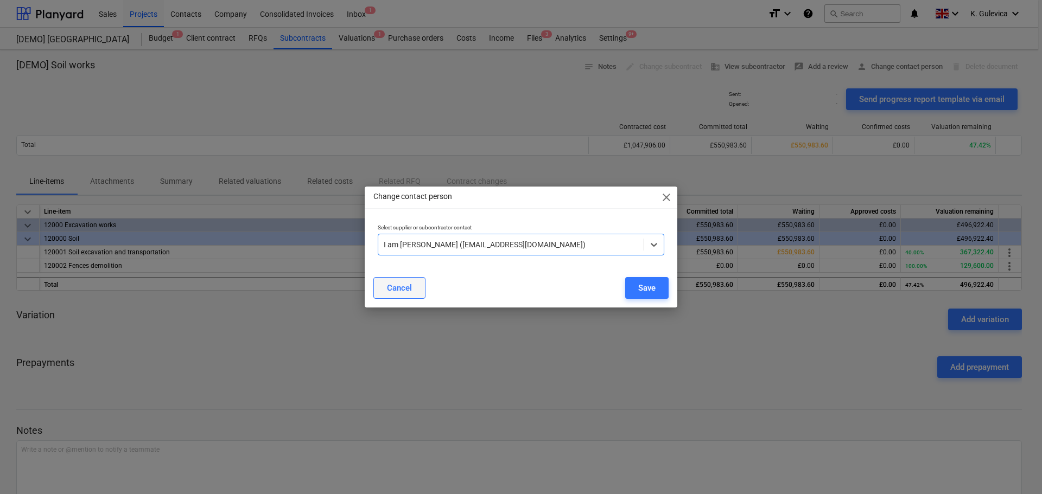
click at [413, 290] on button "Cancel" at bounding box center [399, 288] width 52 height 22
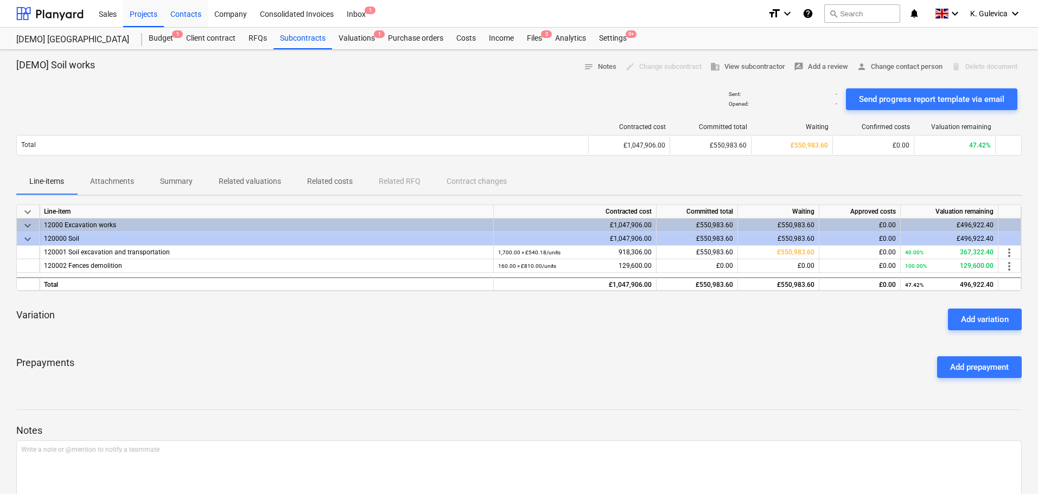
click at [183, 12] on div "Contacts" at bounding box center [186, 13] width 44 height 28
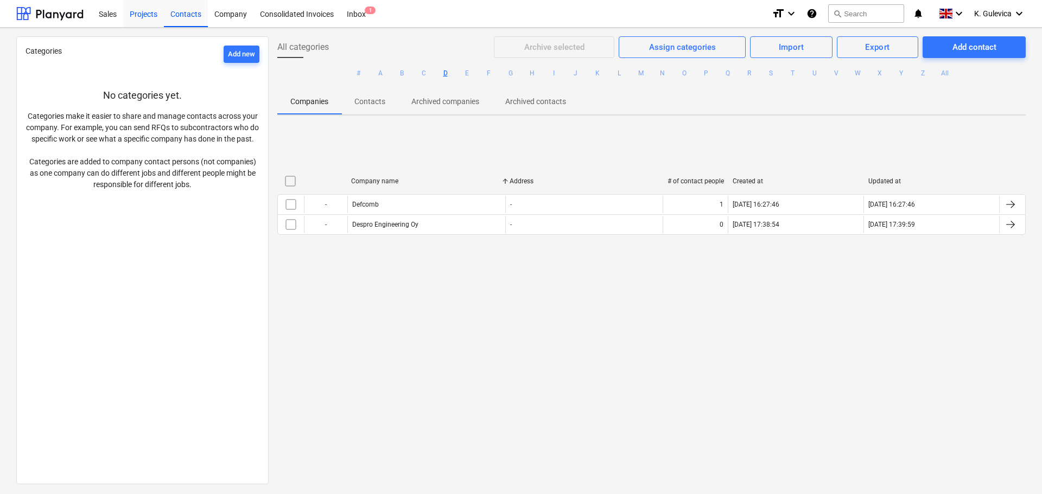
click at [148, 14] on div "Projects" at bounding box center [143, 13] width 41 height 28
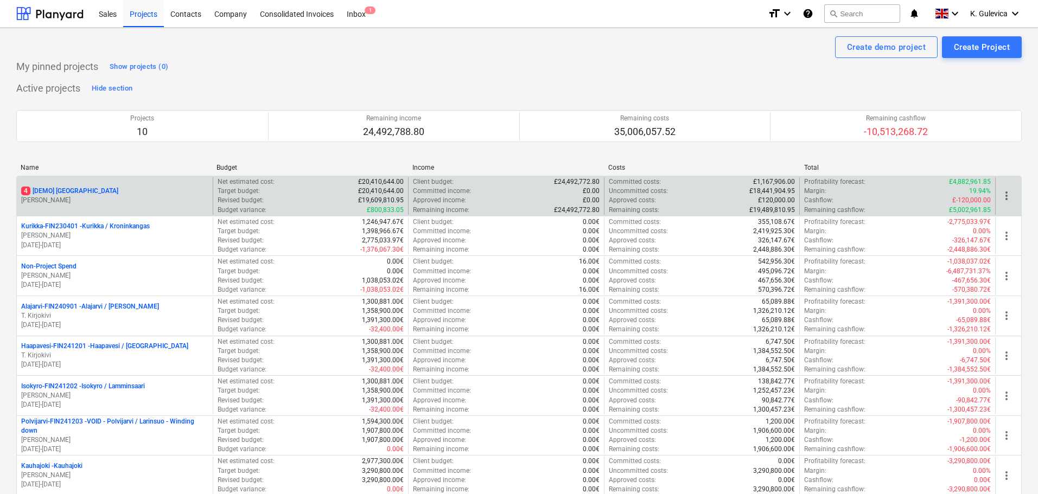
click at [75, 196] on p "4 [DEMO] Stone Road House" at bounding box center [69, 191] width 97 height 9
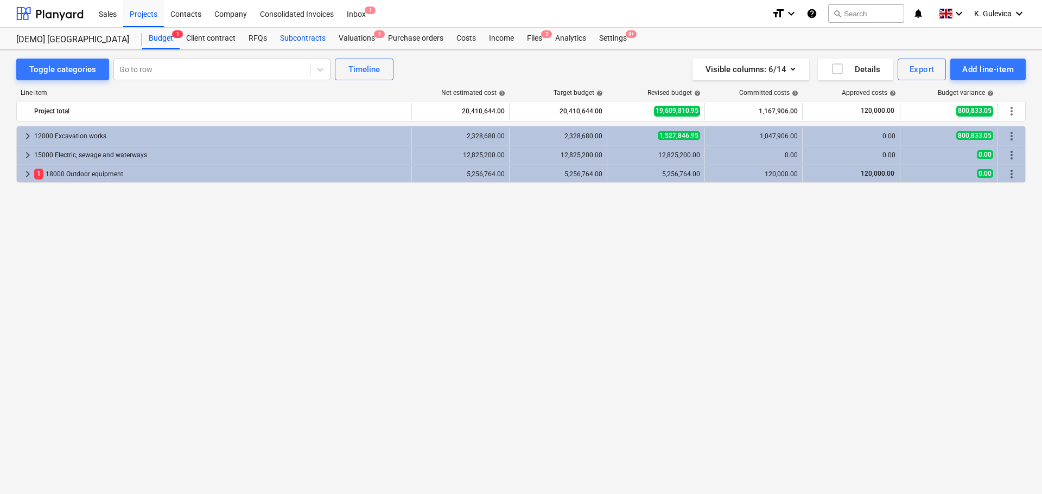
click at [306, 40] on div "Subcontracts" at bounding box center [303, 39] width 59 height 22
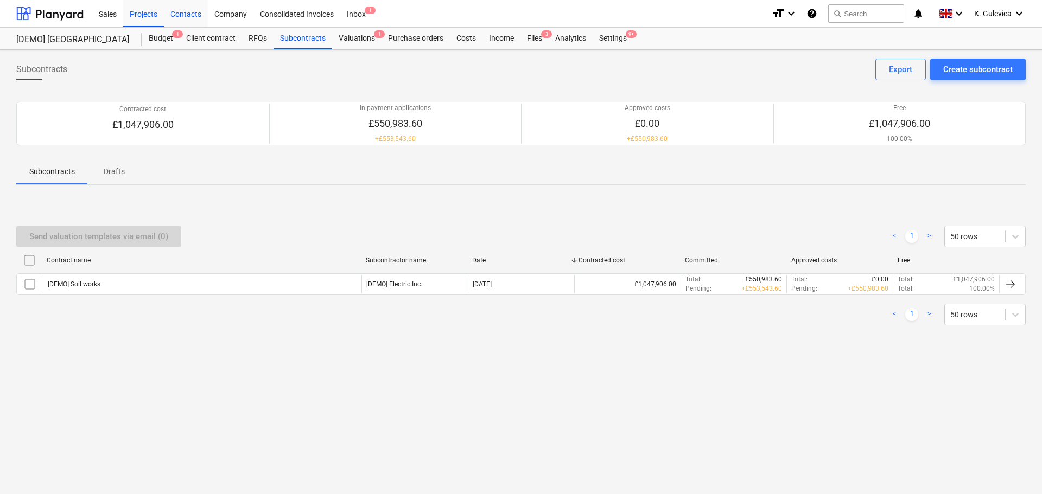
click at [180, 15] on div "Contacts" at bounding box center [186, 13] width 44 height 28
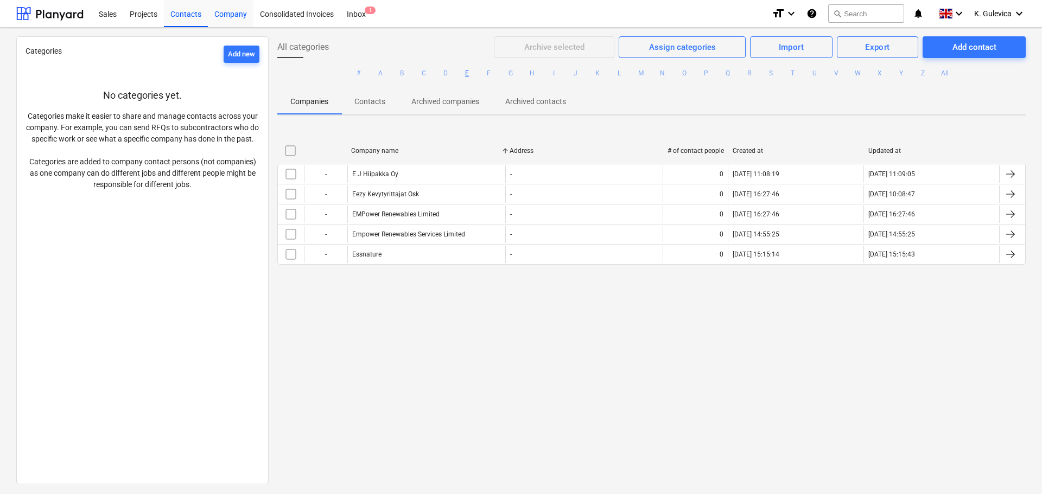
click at [238, 15] on div "Company" at bounding box center [231, 13] width 46 height 28
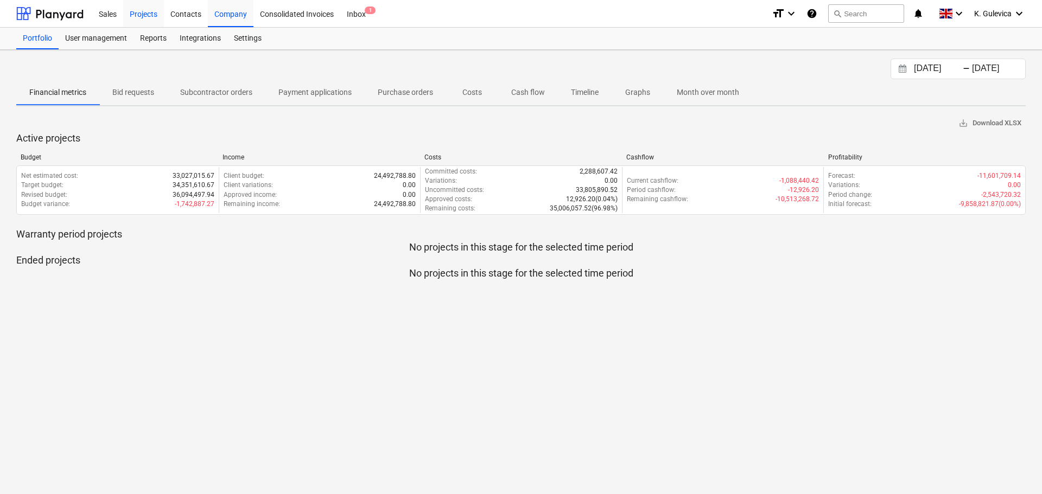
click at [144, 14] on div "Projects" at bounding box center [143, 13] width 41 height 28
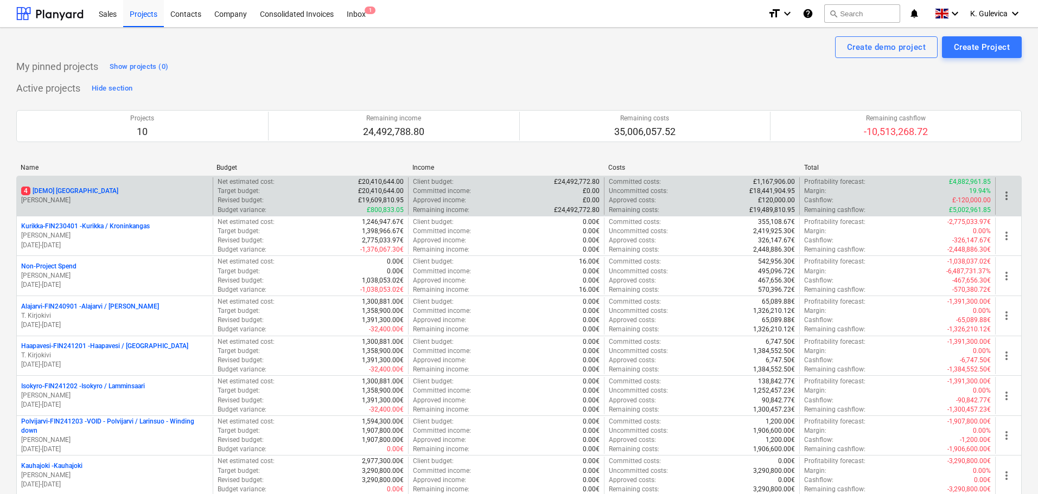
click at [119, 187] on div "4 [DEMO] Stone Road House" at bounding box center [114, 191] width 187 height 9
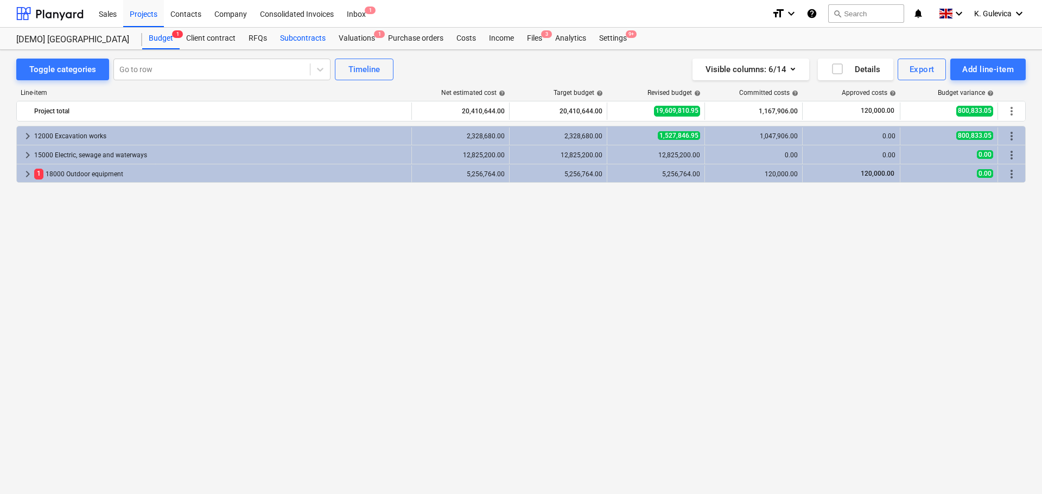
click at [295, 37] on div "Subcontracts" at bounding box center [303, 39] width 59 height 22
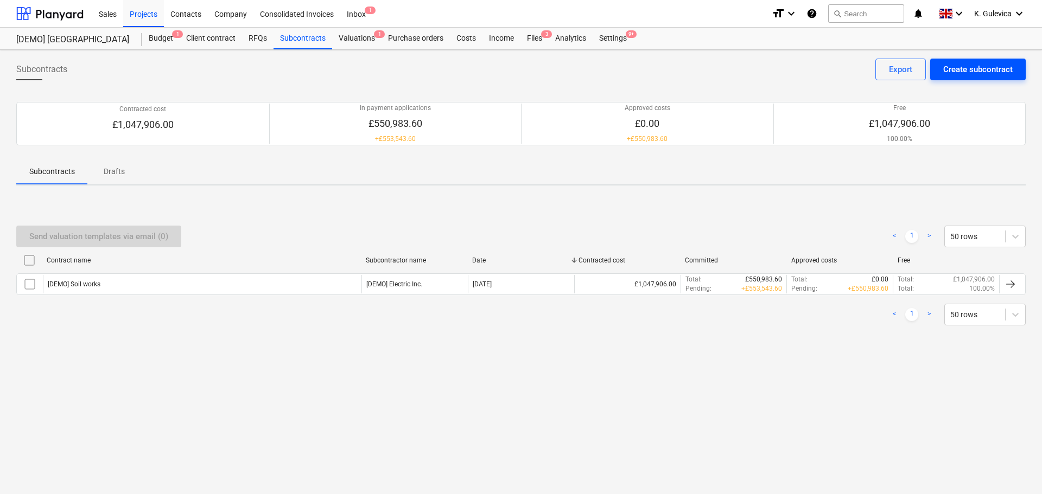
click at [960, 62] on div "Create subcontract" at bounding box center [977, 69] width 69 height 14
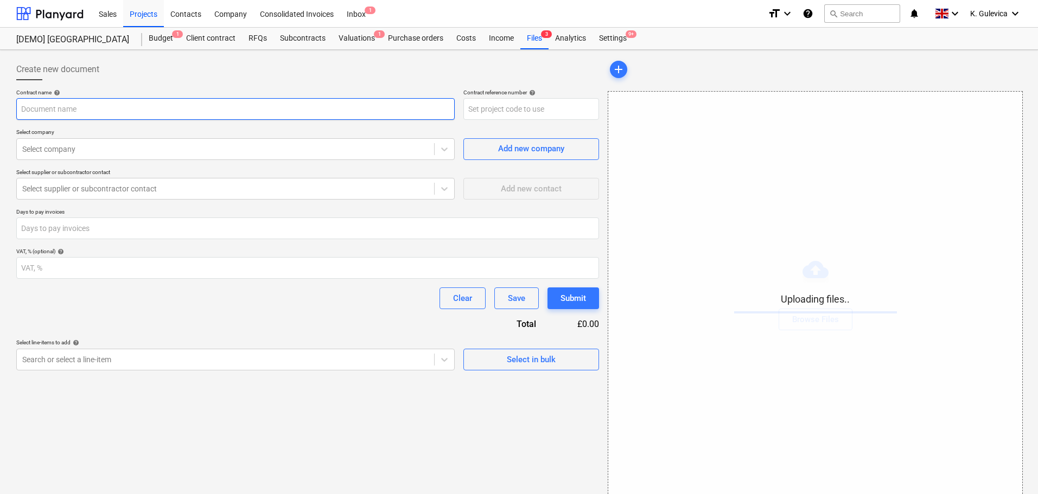
click at [109, 113] on input "text" at bounding box center [235, 109] width 439 height 22
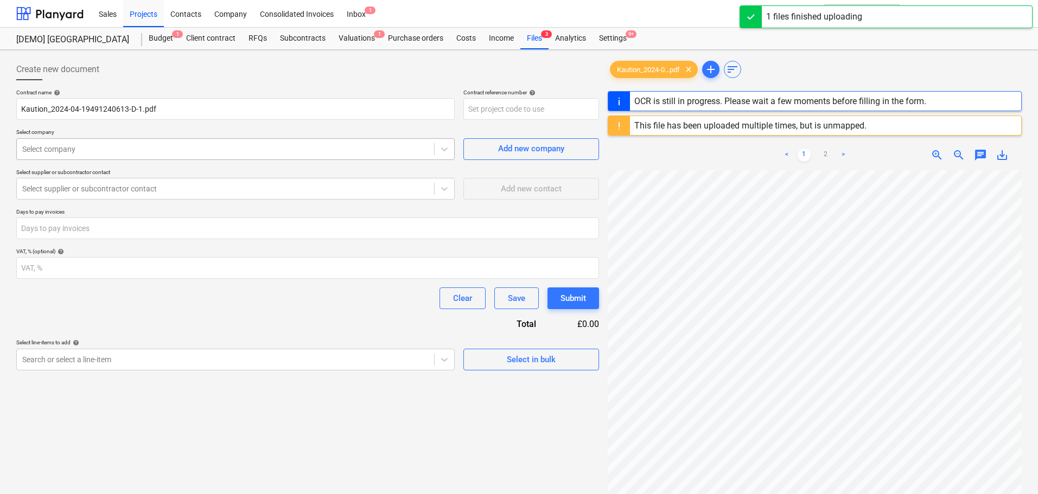
click at [104, 145] on div at bounding box center [225, 149] width 407 height 11
click at [542, 146] on div "Add new company" at bounding box center [531, 149] width 66 height 14
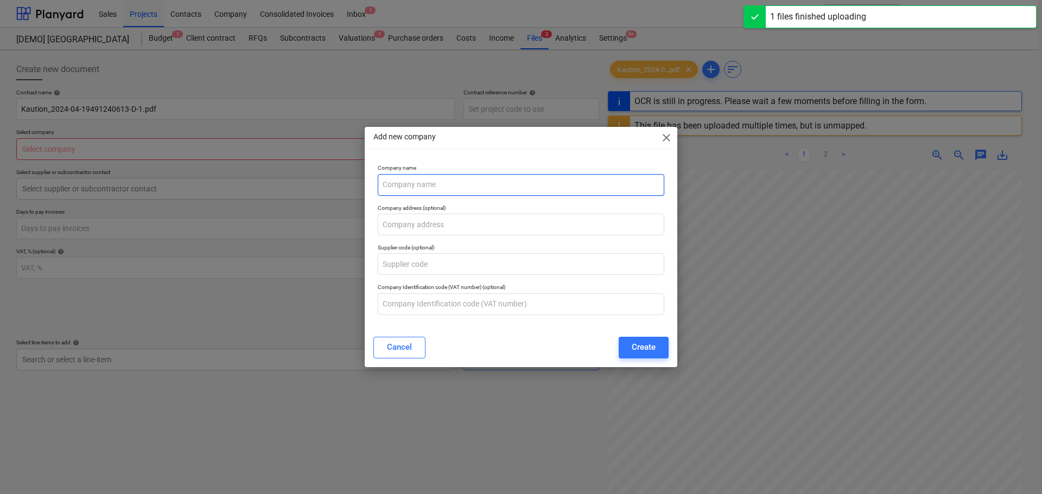
click at [500, 186] on input "text" at bounding box center [521, 185] width 287 height 22
type input "2024-04-19491240613-D-1"
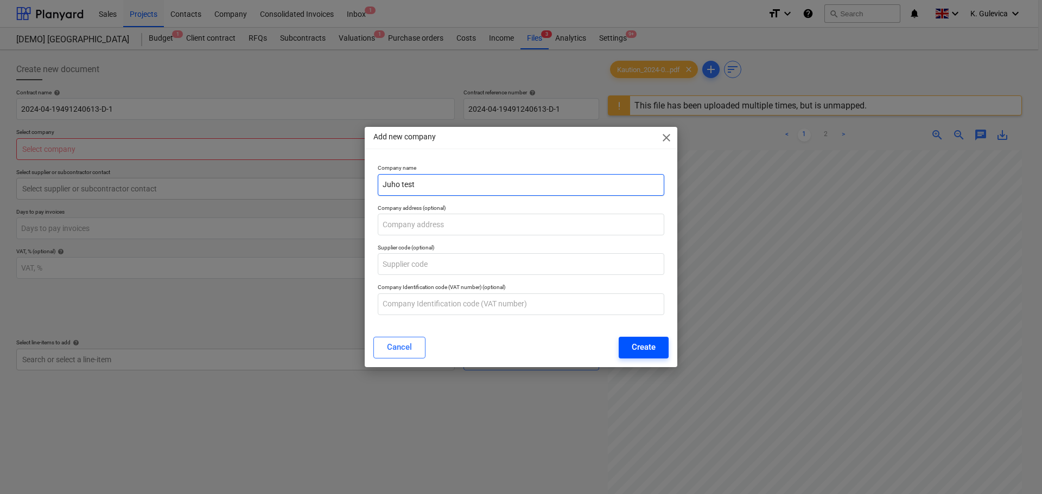
type input "Juho test"
click at [630, 344] on button "Create" at bounding box center [644, 348] width 50 height 22
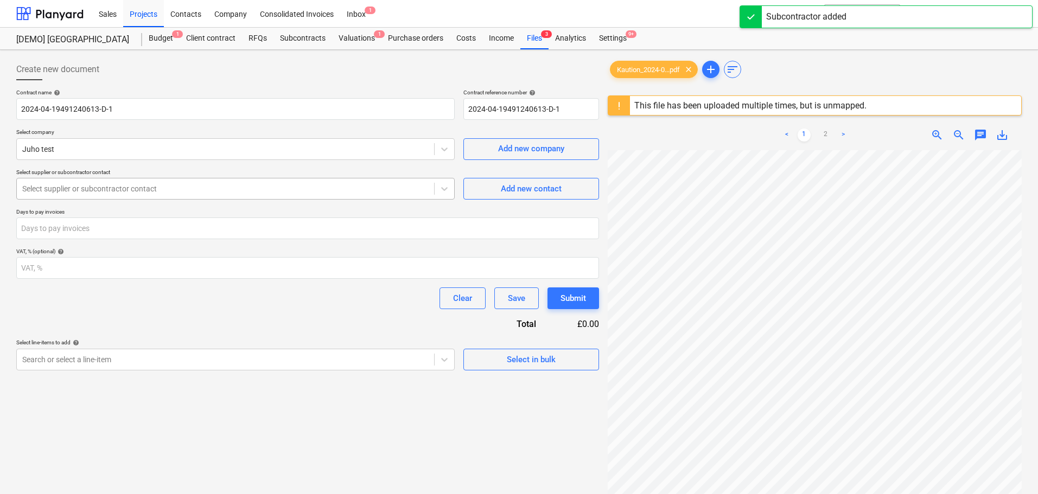
click at [298, 189] on div at bounding box center [225, 188] width 407 height 11
click at [494, 190] on span "Add new contact" at bounding box center [531, 189] width 109 height 14
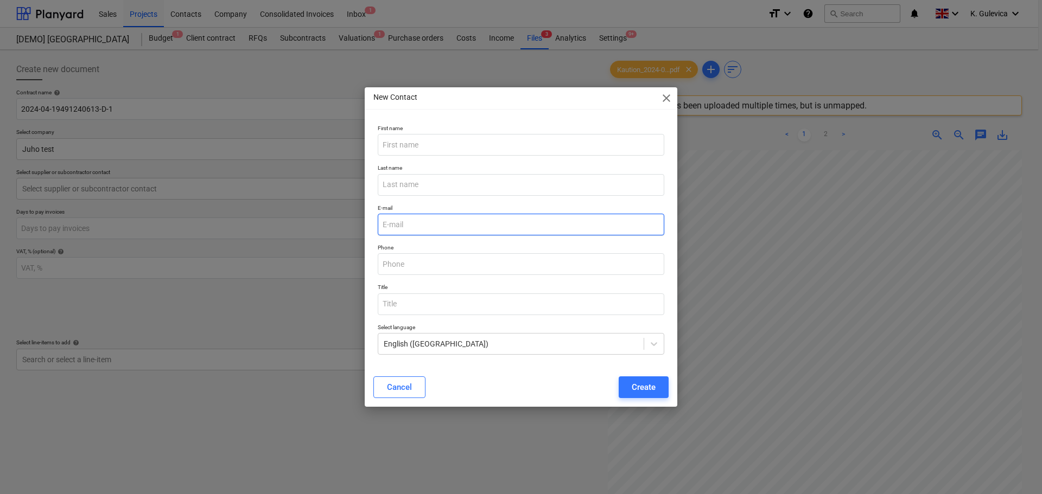
click at [422, 226] on input "email" at bounding box center [521, 225] width 287 height 22
paste input "juho.loukonen@galileoempower.fi"
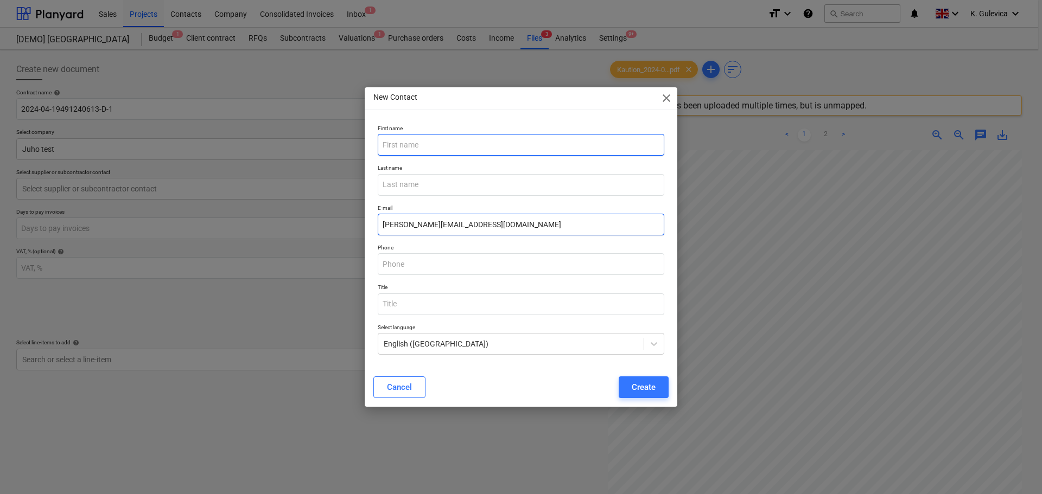
type input "juho.loukonen@galileoempower.fi"
click at [469, 152] on input "text" at bounding box center [521, 145] width 287 height 22
type input "Juho"
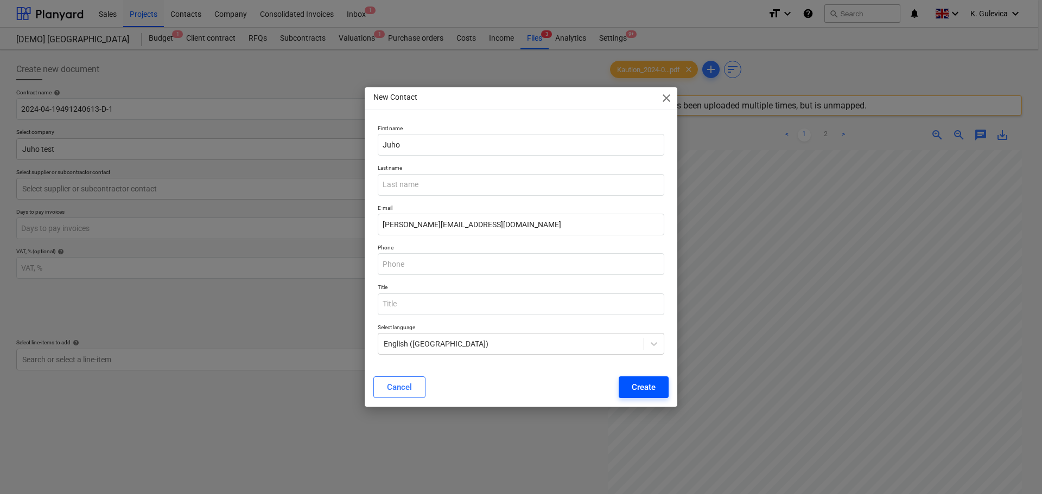
click at [656, 378] on button "Create" at bounding box center [644, 388] width 50 height 22
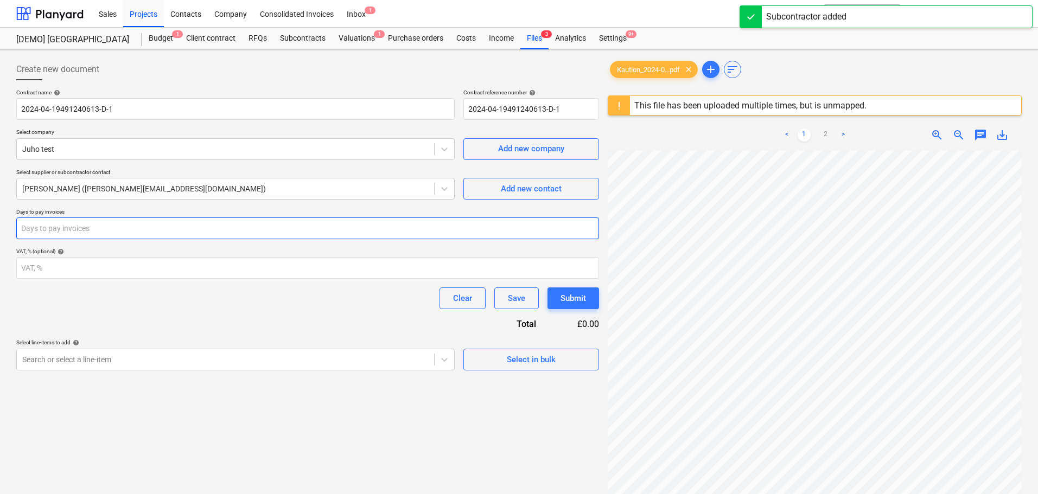
click at [75, 229] on input "number" at bounding box center [307, 229] width 583 height 22
type input "20"
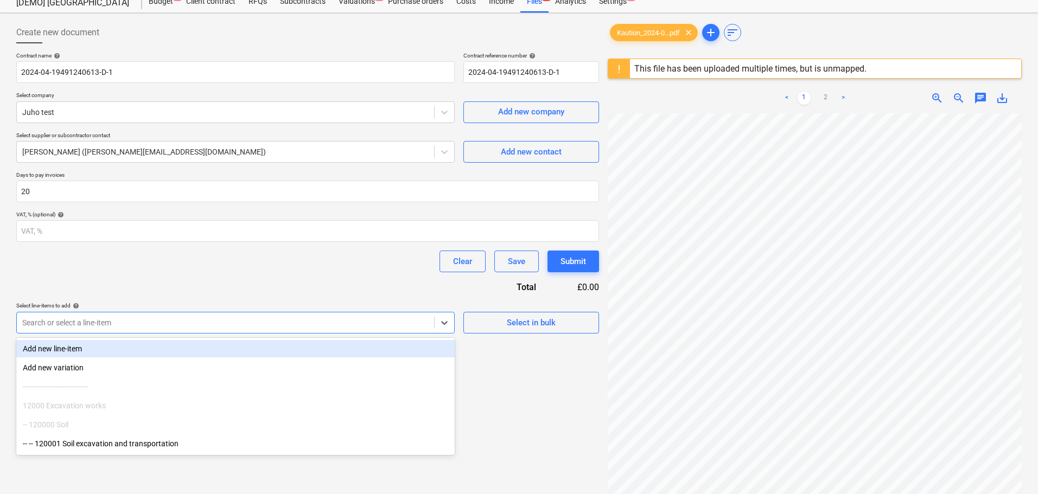
click at [308, 358] on body "Sales Projects Contacts Company Consolidated Invoices Inbox 1 format_size keybo…" at bounding box center [519, 210] width 1038 height 494
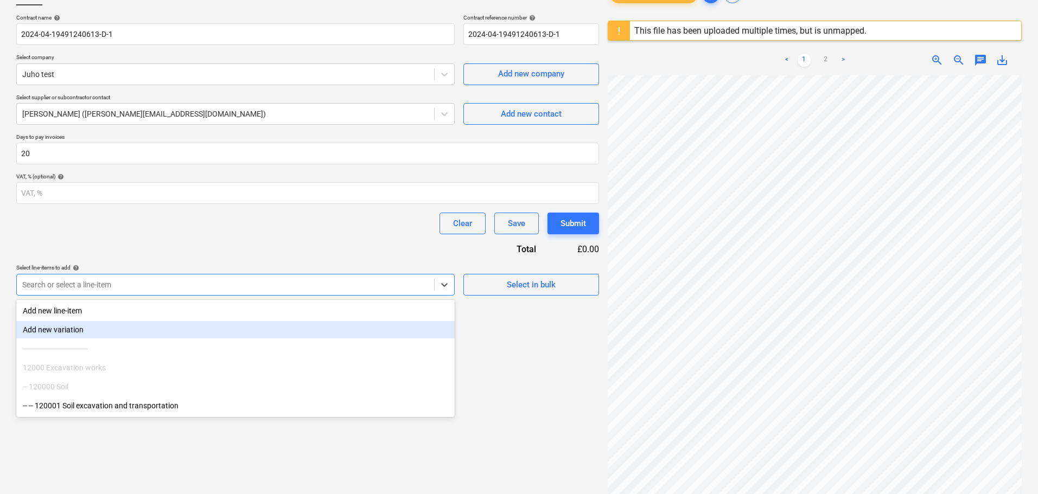
scroll to position [109, 0]
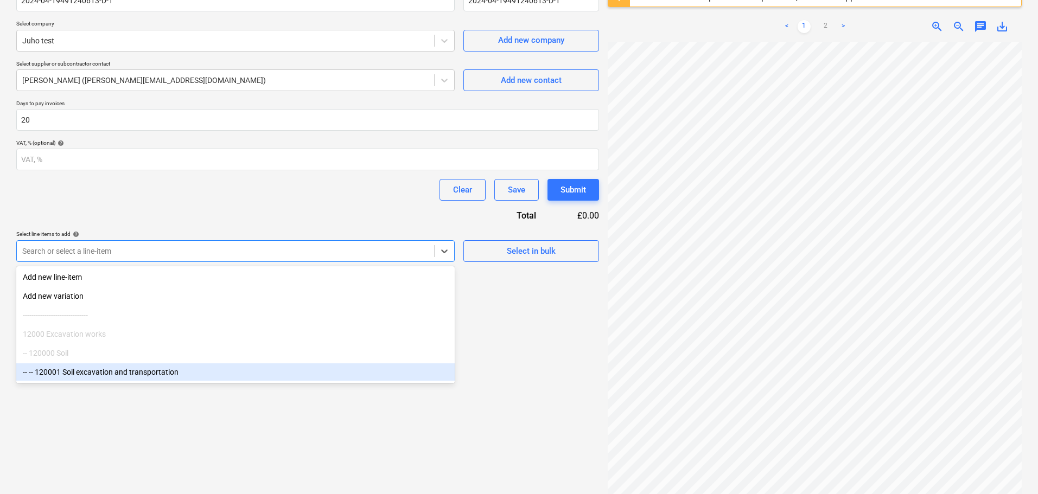
click at [124, 375] on div "-- -- 120001 Soil excavation and transportation" at bounding box center [235, 372] width 439 height 17
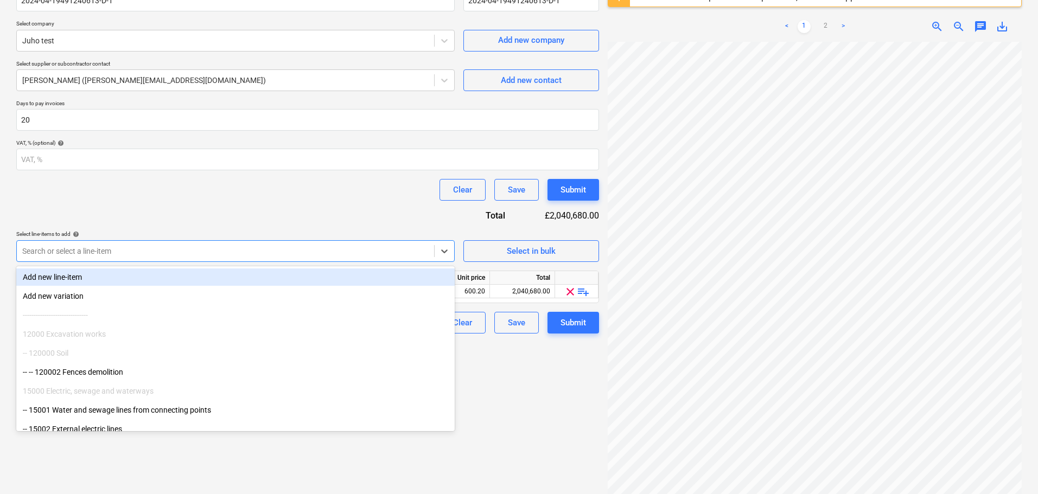
click at [326, 248] on div at bounding box center [225, 251] width 407 height 11
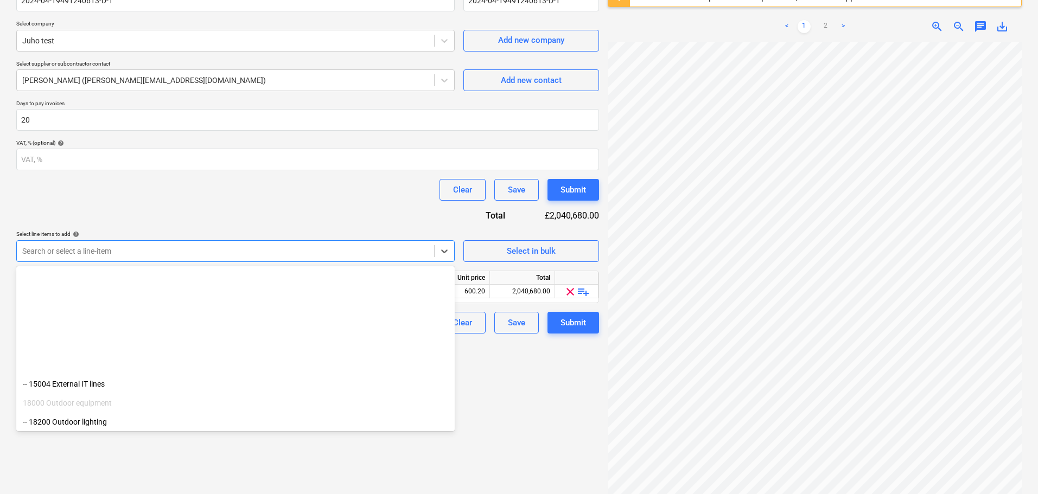
scroll to position [236, 0]
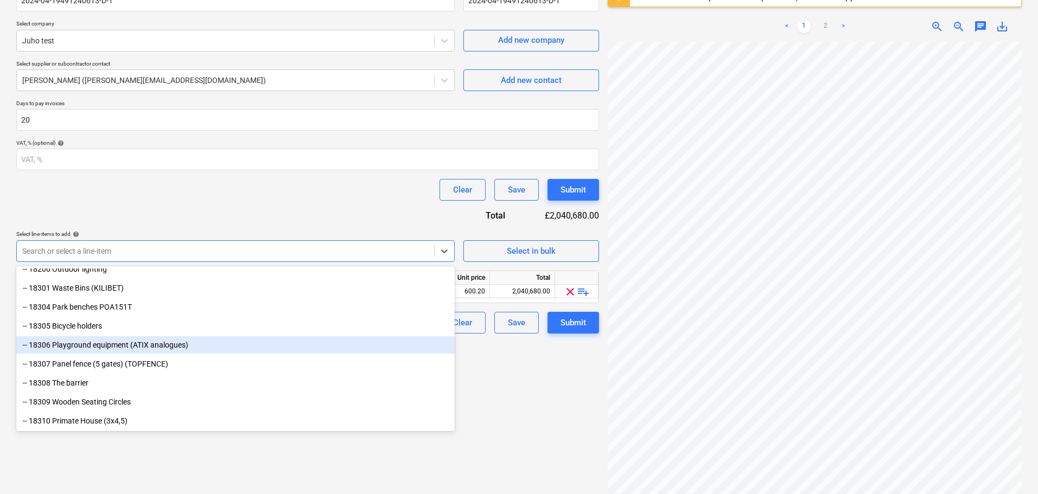
click at [107, 342] on div "-- 18306 Playground equipment (ATIX analogues)" at bounding box center [235, 345] width 439 height 17
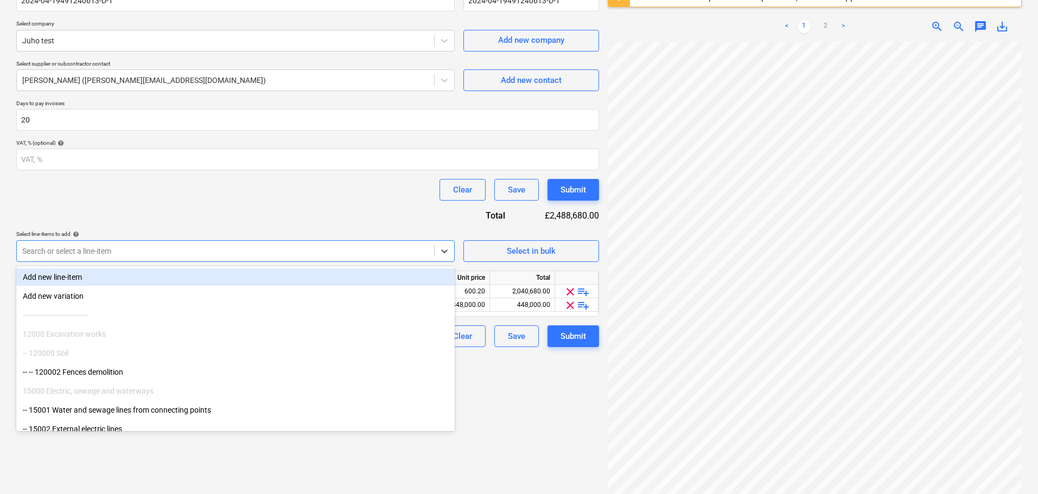
click at [351, 244] on div "Search or select a line-item" at bounding box center [225, 251] width 417 height 15
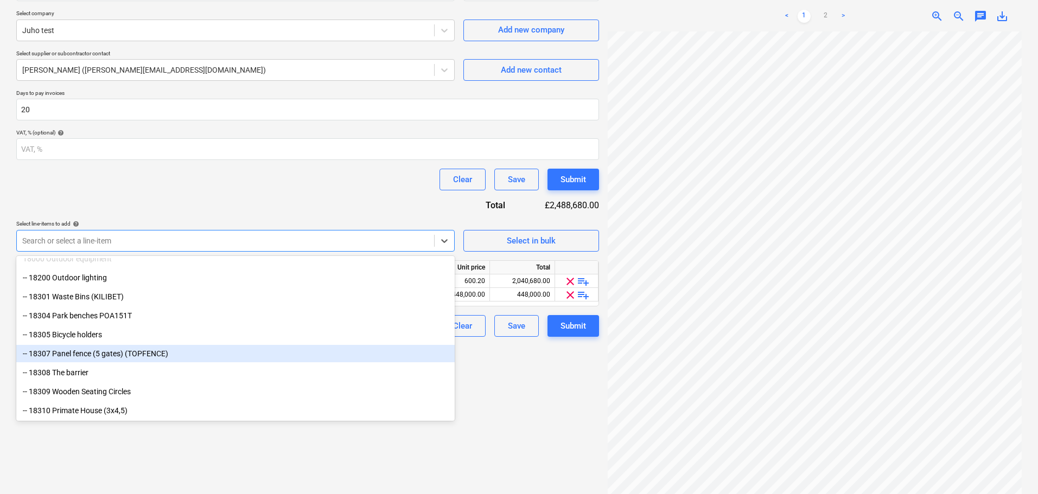
scroll to position [129, 0]
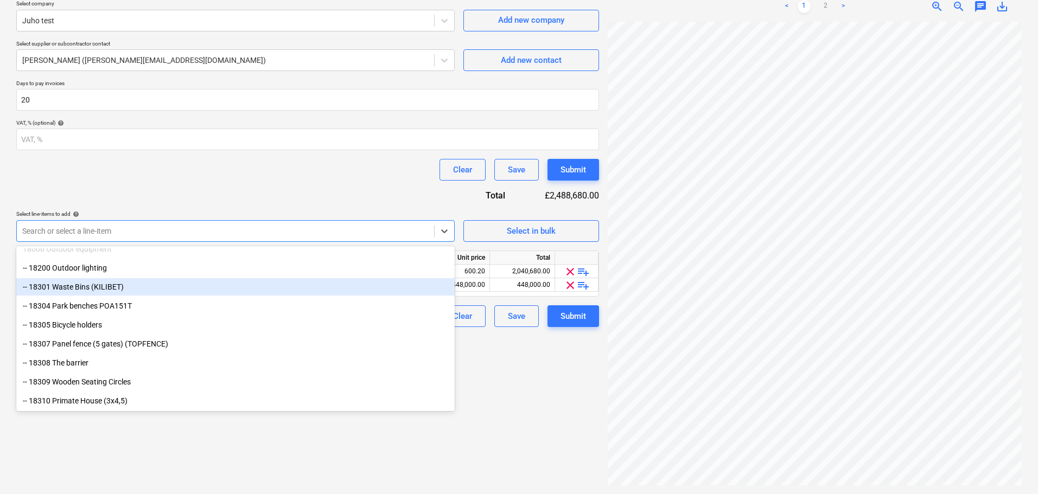
click at [78, 289] on div "-- 18301 Waste Bins (KILIBET)" at bounding box center [235, 286] width 439 height 17
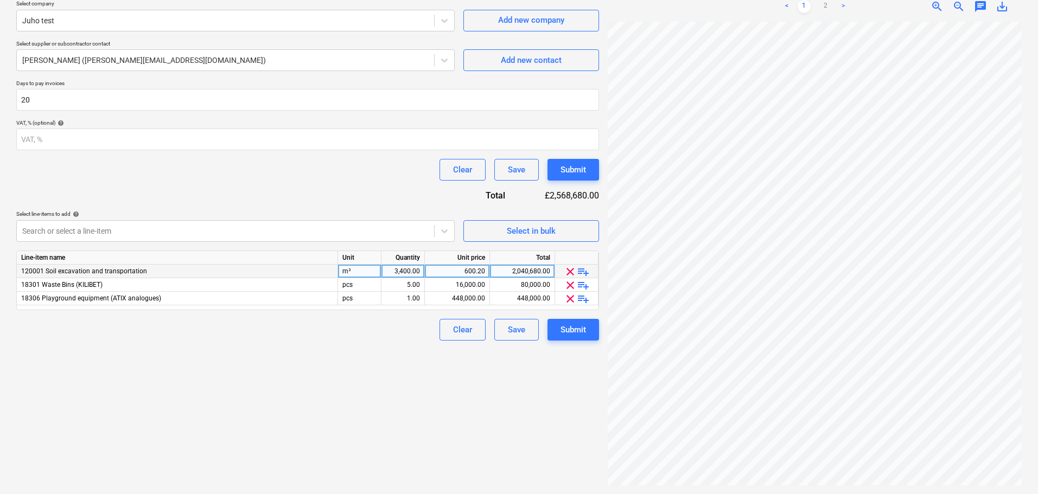
drag, startPoint x: 332, startPoint y: 410, endPoint x: 507, endPoint y: 275, distance: 221.4
click at [332, 410] on div "Create new document Contract name help 2024-04-19491240613-D-1 Contract referen…" at bounding box center [308, 208] width 592 height 564
click at [407, 272] on div "3,400.00" at bounding box center [403, 272] width 34 height 14
type input "1"
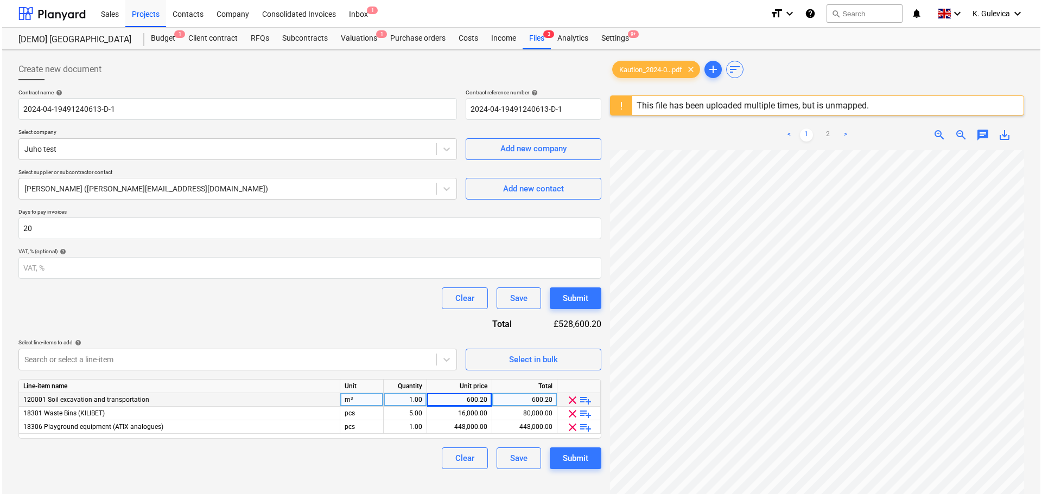
scroll to position [109, 0]
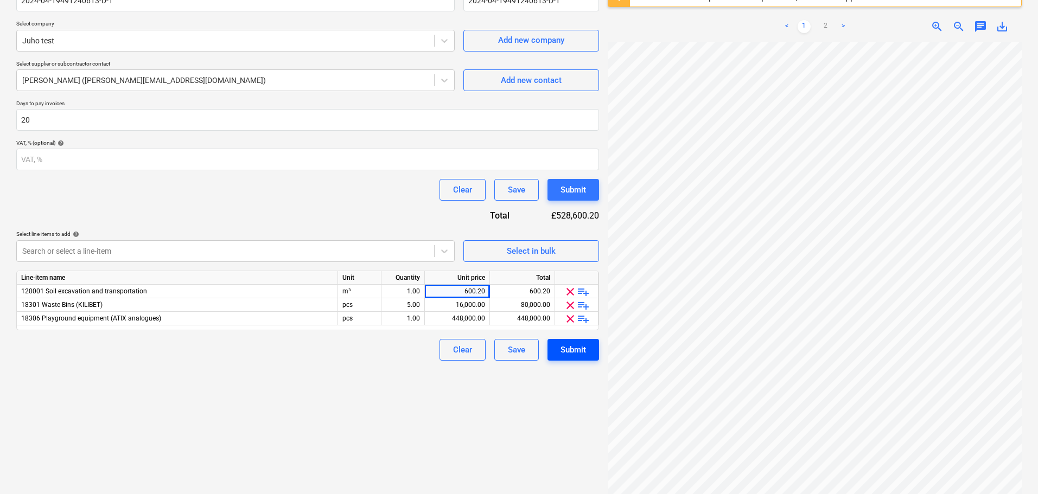
click at [571, 355] on div "Submit" at bounding box center [574, 350] width 26 height 14
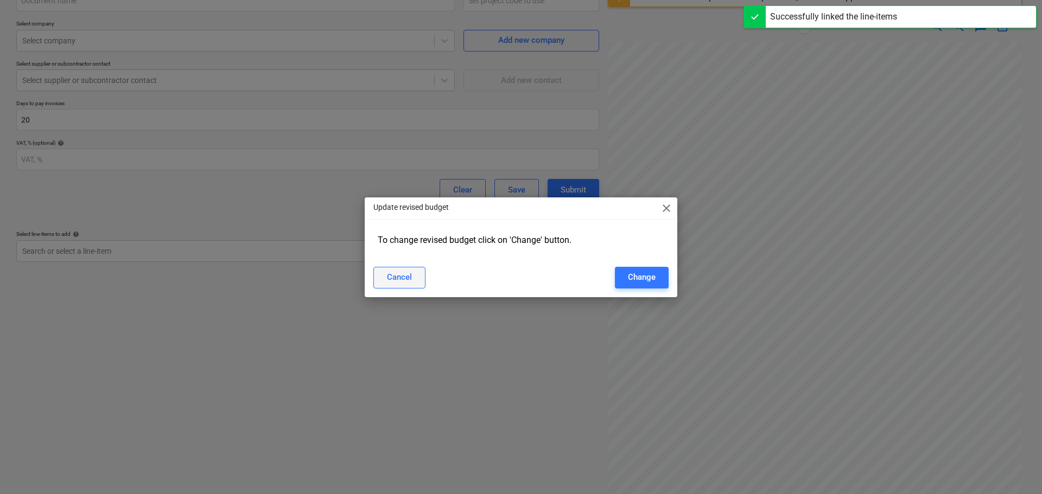
click at [375, 276] on button "Cancel" at bounding box center [399, 278] width 52 height 22
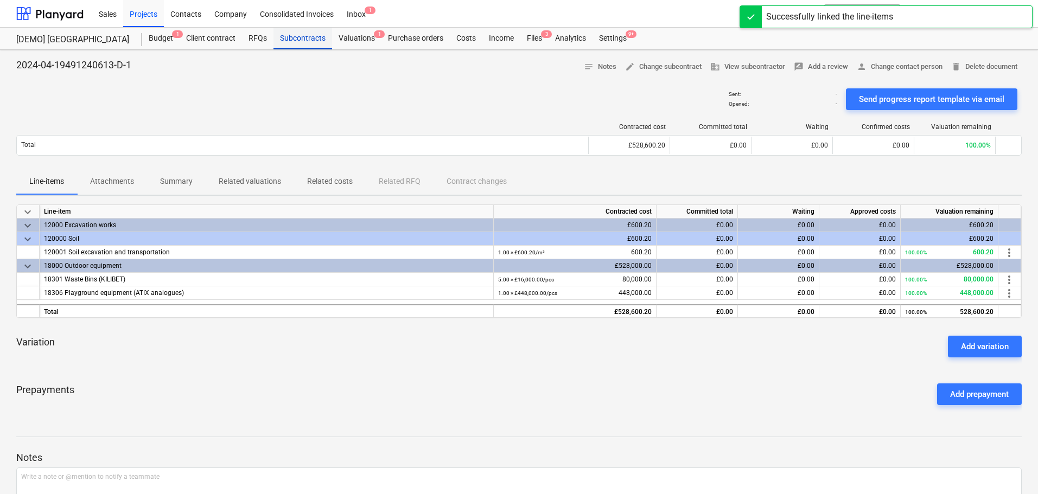
click at [298, 38] on div "Subcontracts" at bounding box center [303, 39] width 59 height 22
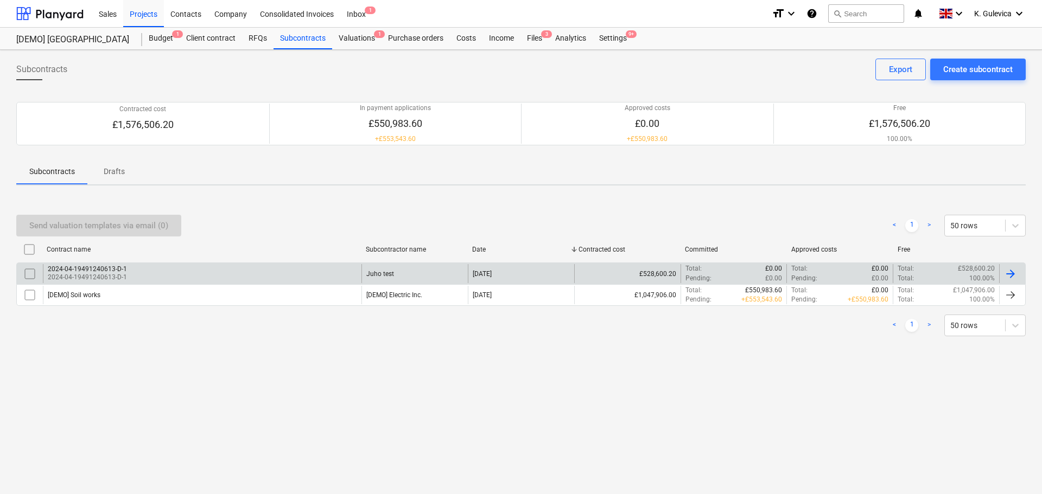
click at [101, 272] on div "2024-04-19491240613-D-1" at bounding box center [87, 269] width 79 height 8
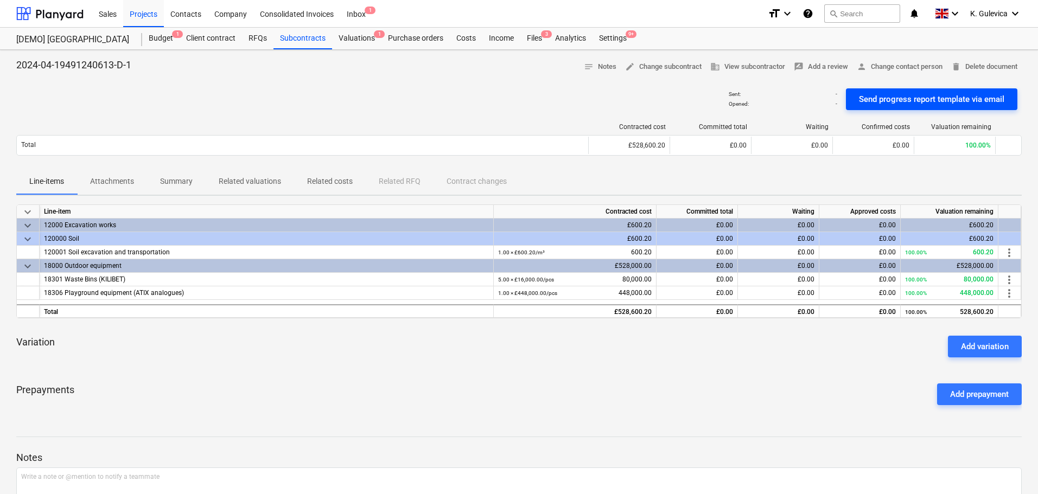
click at [929, 99] on div "Send progress report template via email" at bounding box center [931, 99] width 145 height 14
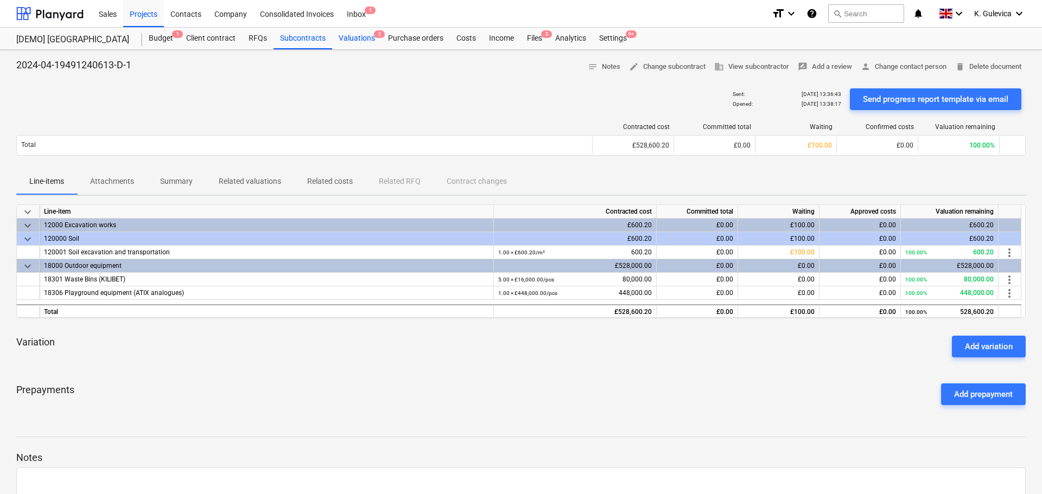
click at [358, 36] on div "Valuations 2" at bounding box center [356, 39] width 49 height 22
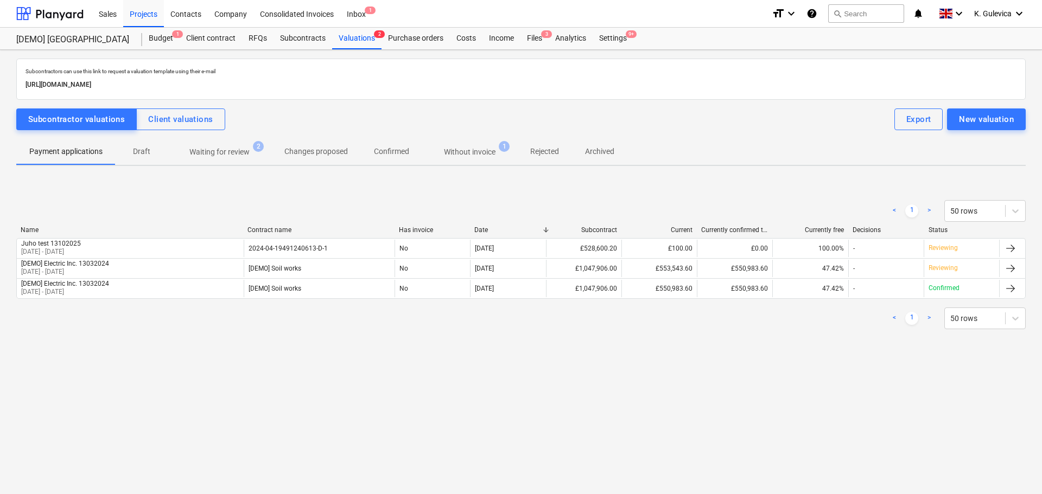
click at [225, 152] on p "Waiting for review" at bounding box center [219, 152] width 60 height 11
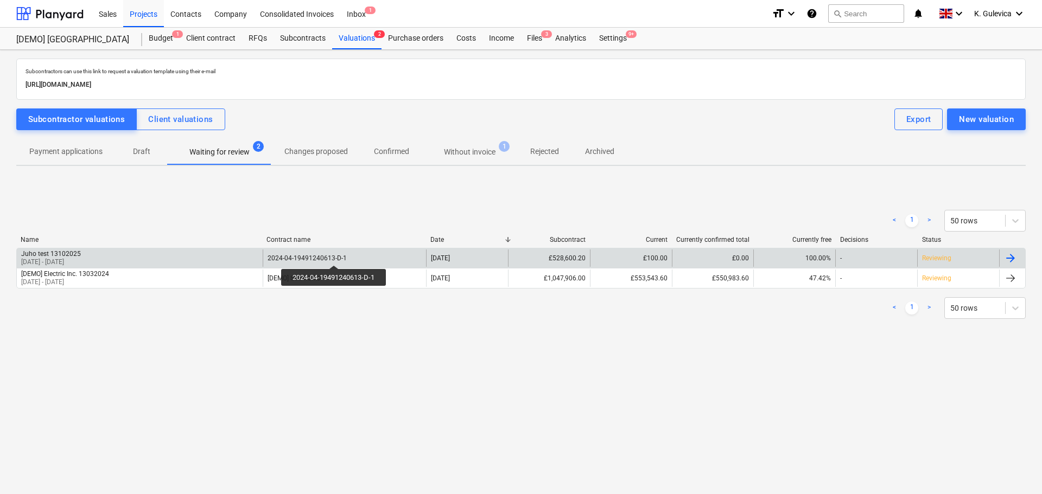
click at [336, 255] on div "2024-04-19491240613-D-1" at bounding box center [307, 259] width 79 height 8
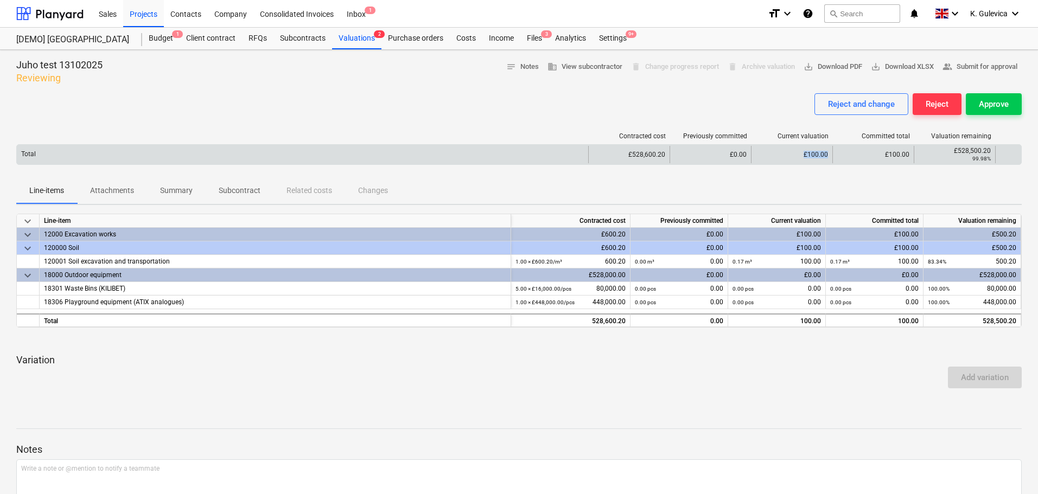
drag, startPoint x: 798, startPoint y: 156, endPoint x: 829, endPoint y: 154, distance: 31.0
click at [829, 154] on div "£100.00" at bounding box center [791, 154] width 81 height 17
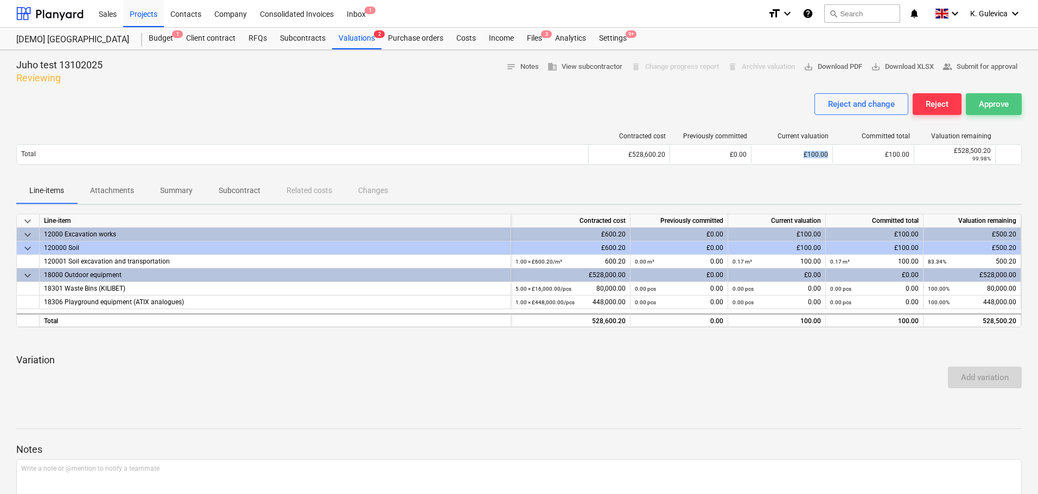
click at [998, 105] on div "Approve" at bounding box center [994, 104] width 30 height 14
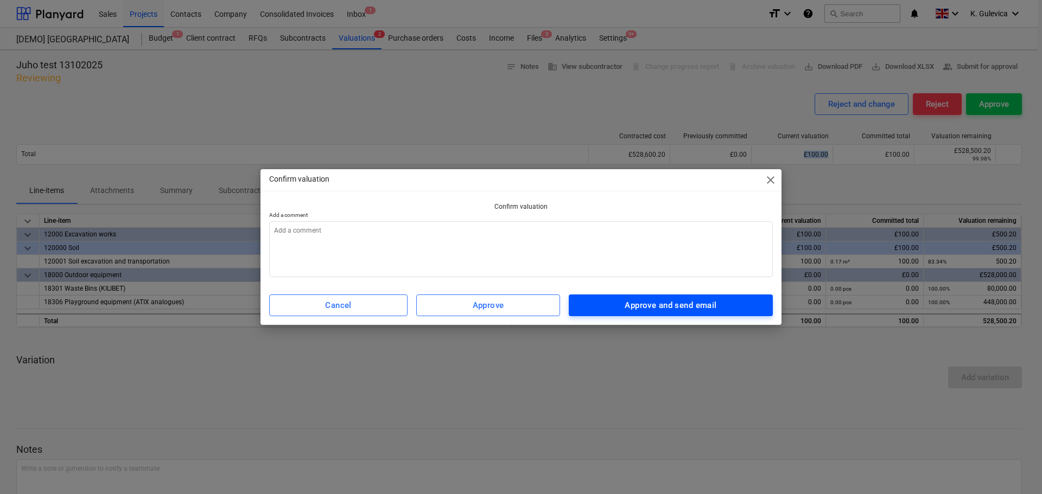
click at [707, 307] on div "Approve and send email" at bounding box center [671, 306] width 92 height 14
type textarea "x"
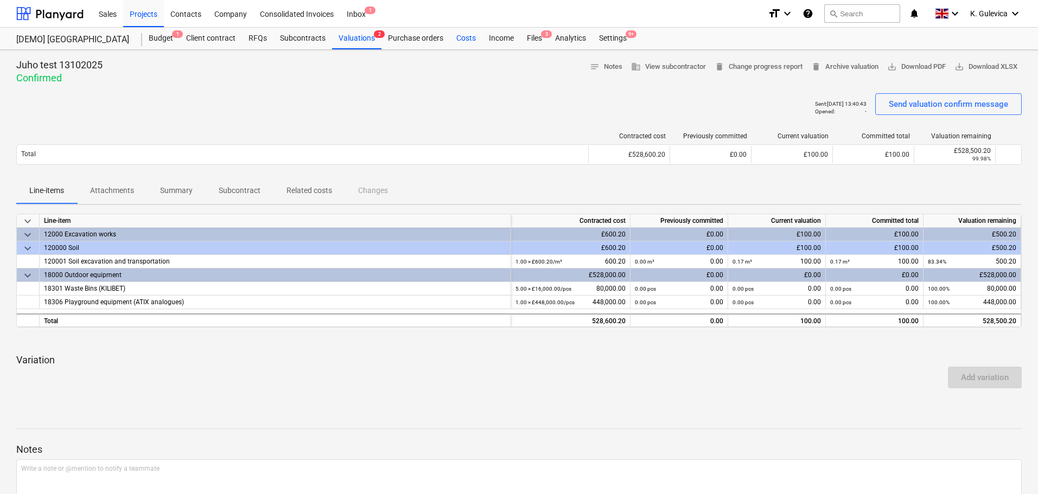
click at [466, 40] on div "Costs" at bounding box center [466, 39] width 33 height 22
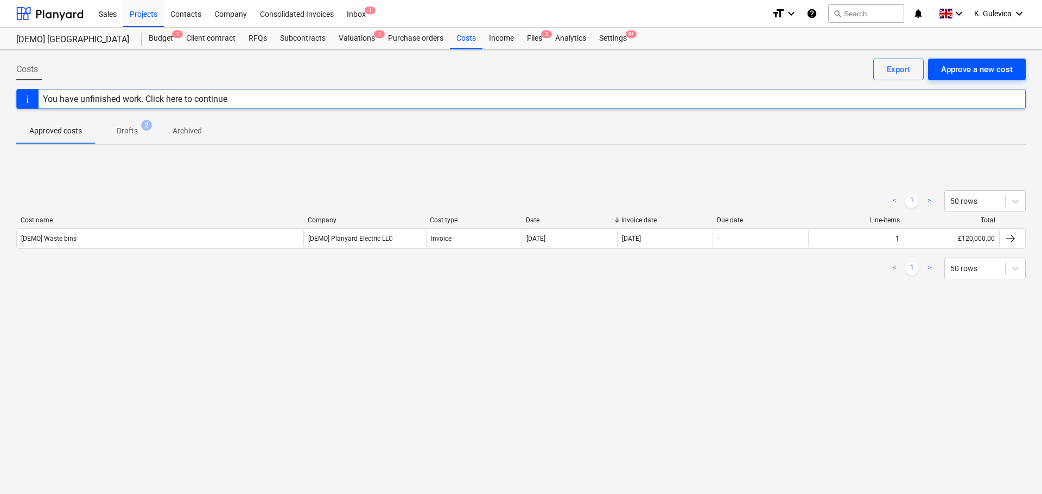
click at [980, 72] on div "Approve a new cost" at bounding box center [977, 69] width 72 height 14
